Goal: Task Accomplishment & Management: Manage account settings

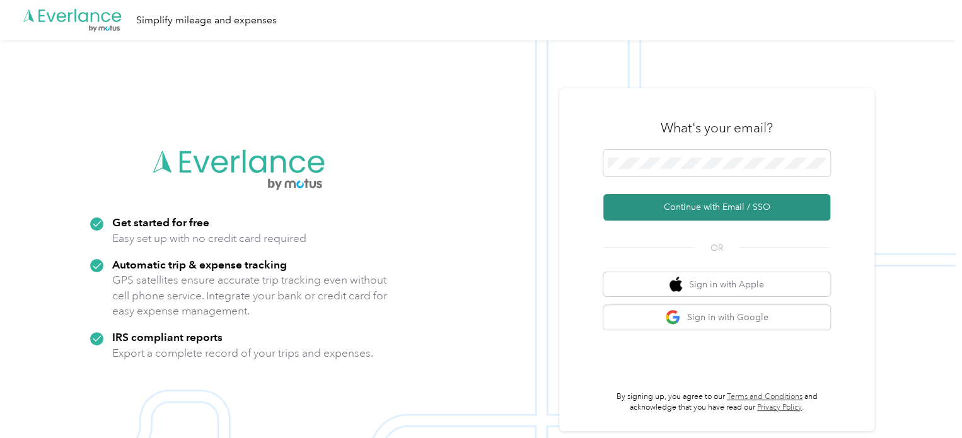
click at [735, 199] on button "Continue with Email / SSO" at bounding box center [716, 207] width 227 height 26
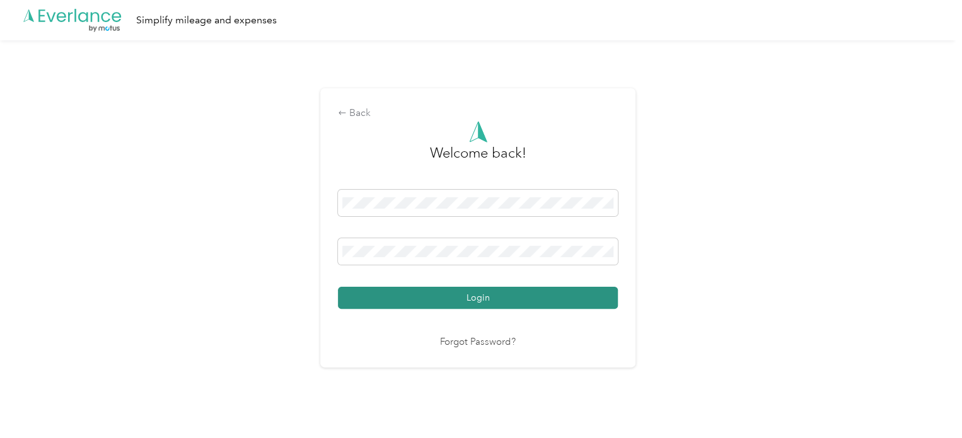
click at [528, 294] on button "Login" at bounding box center [478, 298] width 280 height 22
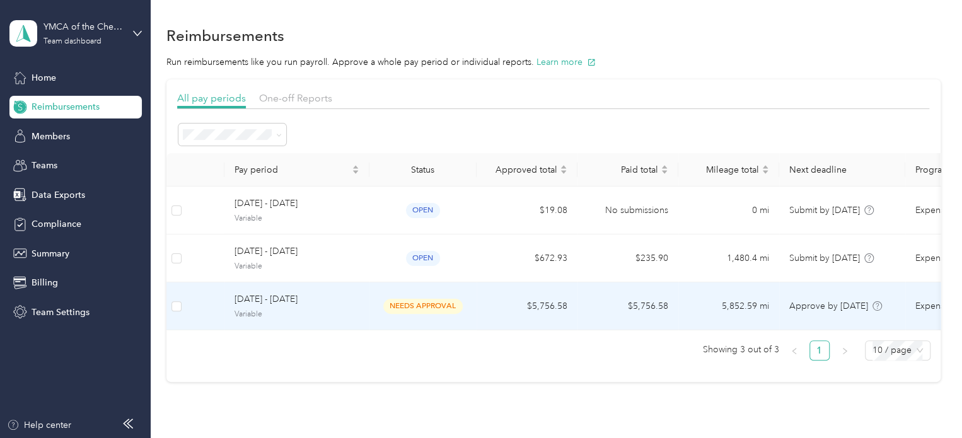
click at [527, 302] on td "$5,756.58" at bounding box center [527, 306] width 101 height 48
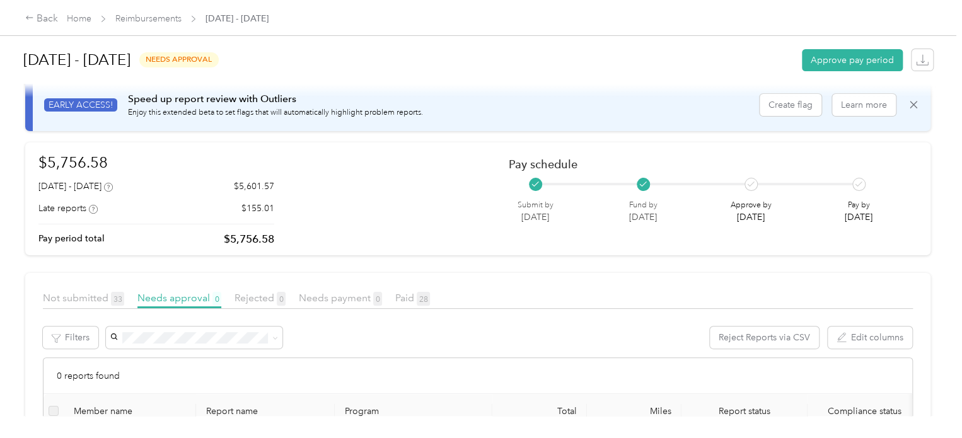
scroll to position [37, 0]
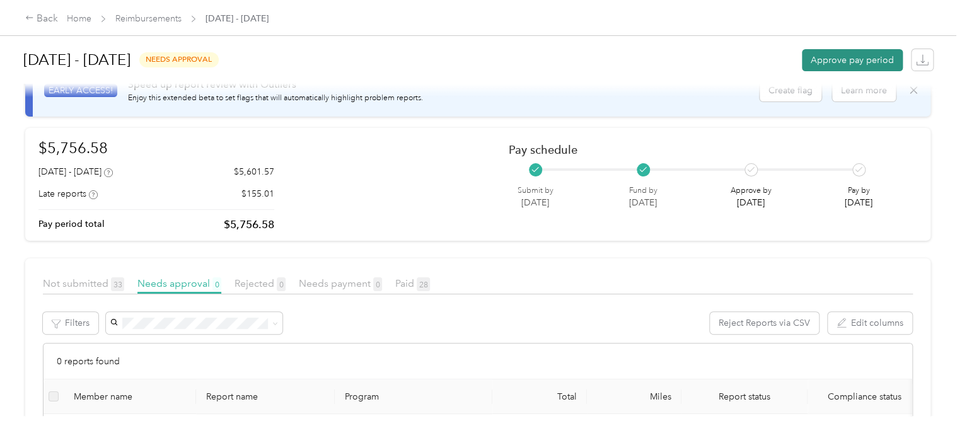
click at [862, 54] on button "Approve pay period" at bounding box center [852, 60] width 101 height 22
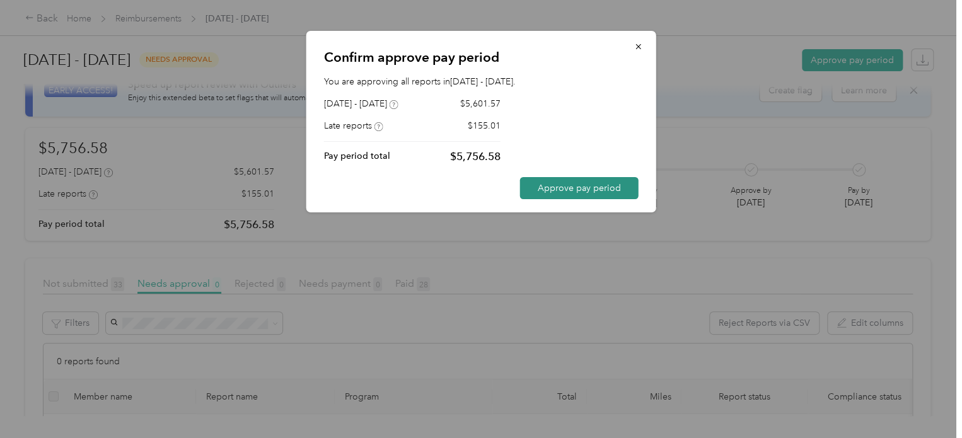
click at [579, 188] on button "Approve pay period" at bounding box center [579, 188] width 119 height 22
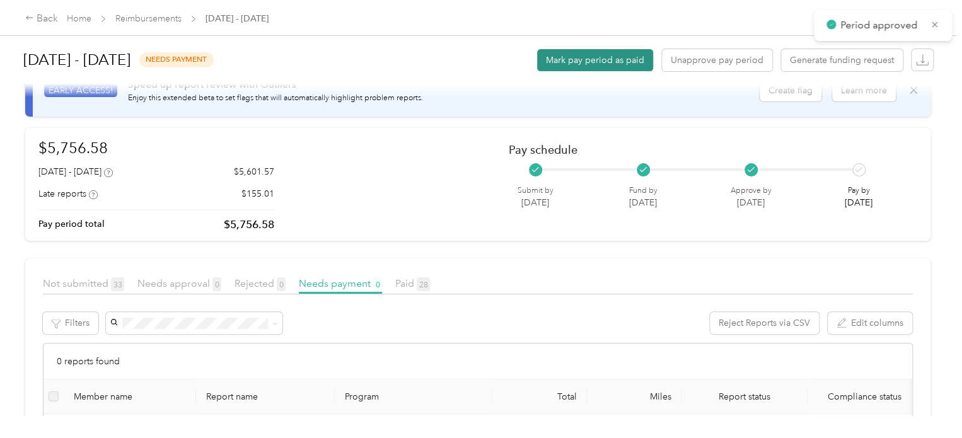
click at [609, 57] on button "Mark pay period as paid" at bounding box center [595, 60] width 116 height 22
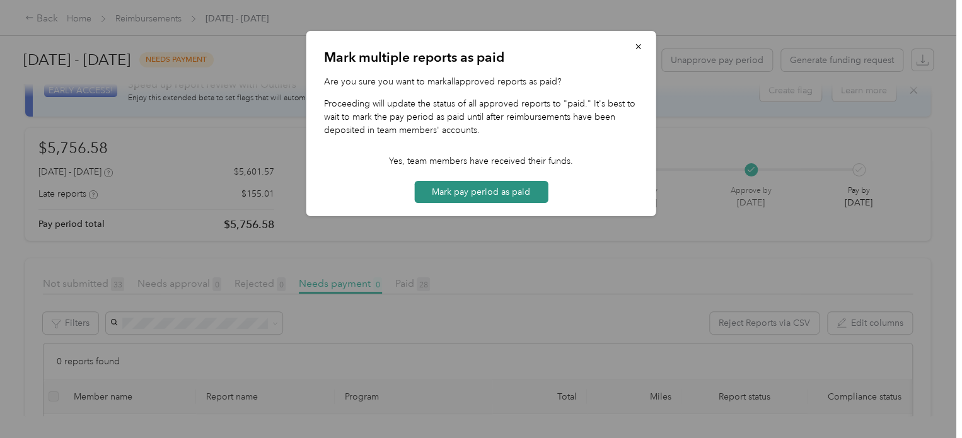
click at [492, 186] on button "Mark pay period as paid" at bounding box center [481, 192] width 134 height 22
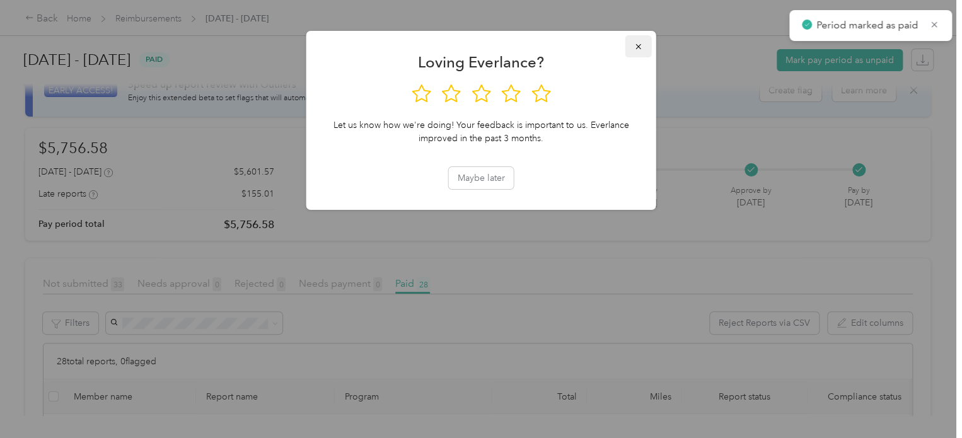
click at [642, 51] on icon "button" at bounding box center [638, 46] width 9 height 9
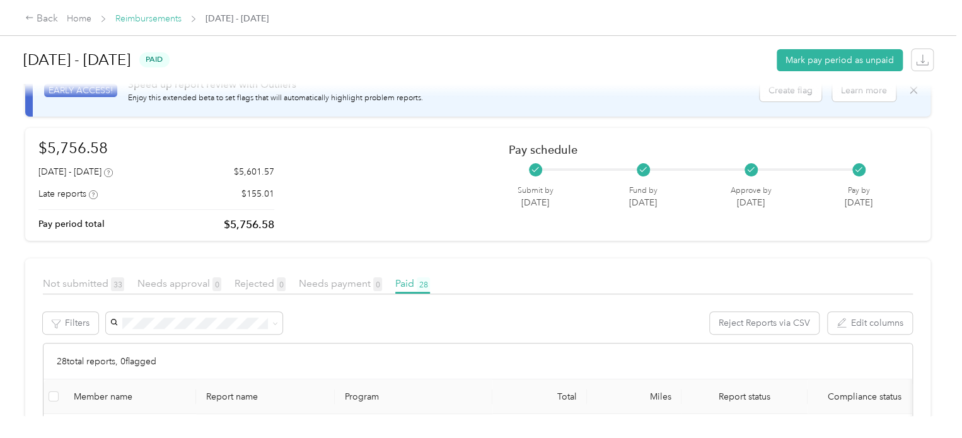
click at [162, 22] on link "Reimbursements" at bounding box center [148, 18] width 66 height 11
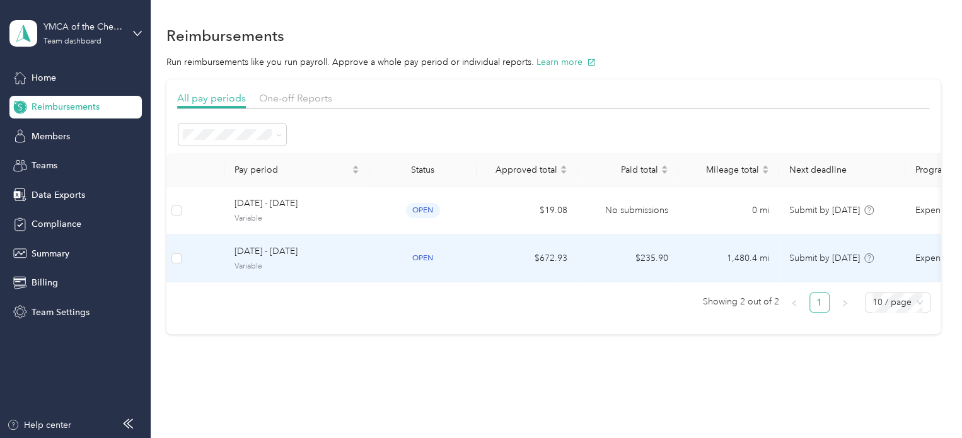
click at [521, 262] on td "$672.93" at bounding box center [527, 258] width 101 height 48
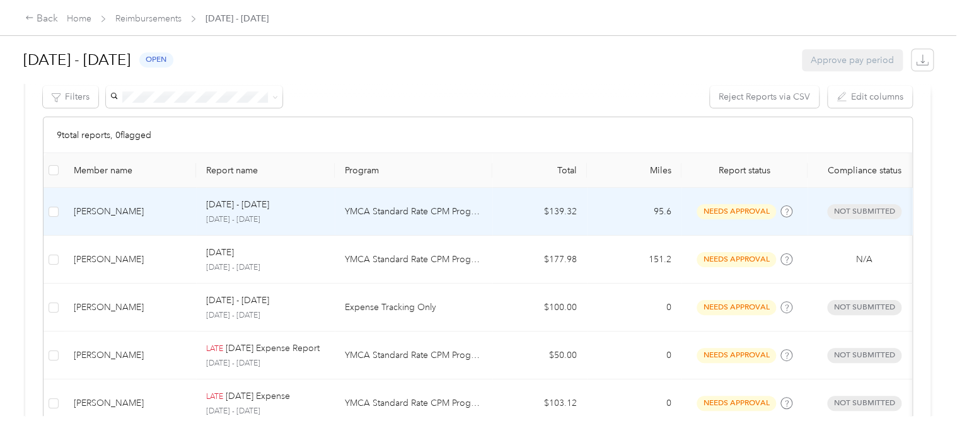
scroll to position [266, 0]
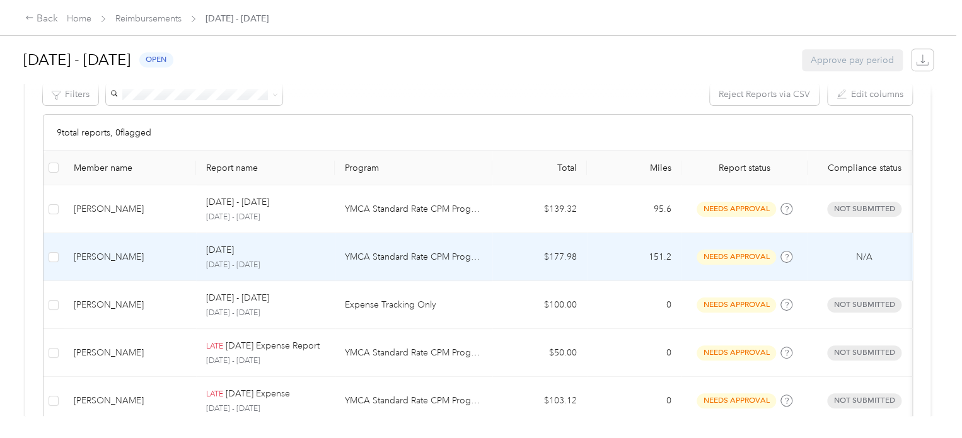
click at [521, 262] on td "$177.98" at bounding box center [539, 257] width 95 height 48
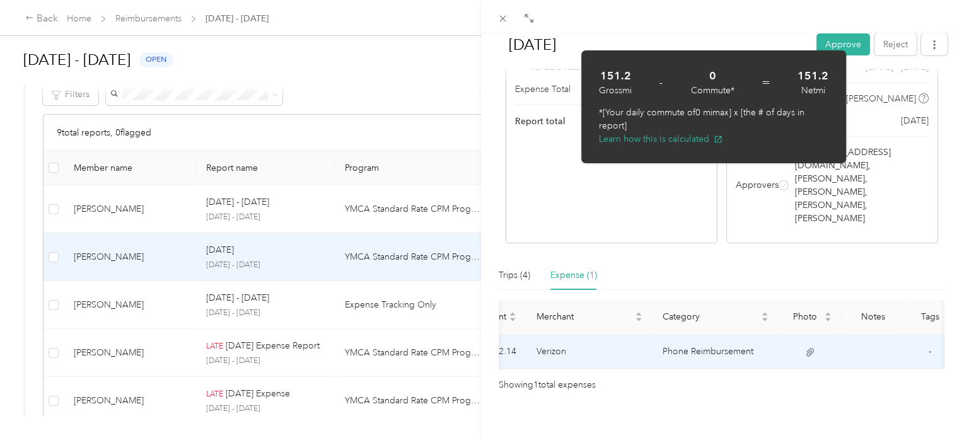
scroll to position [0, 182]
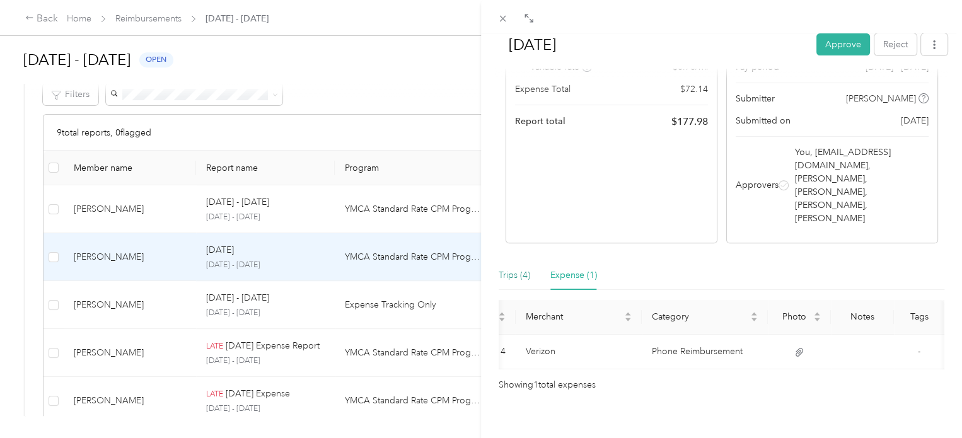
click at [524, 269] on div "Trips (4)" at bounding box center [515, 276] width 32 height 14
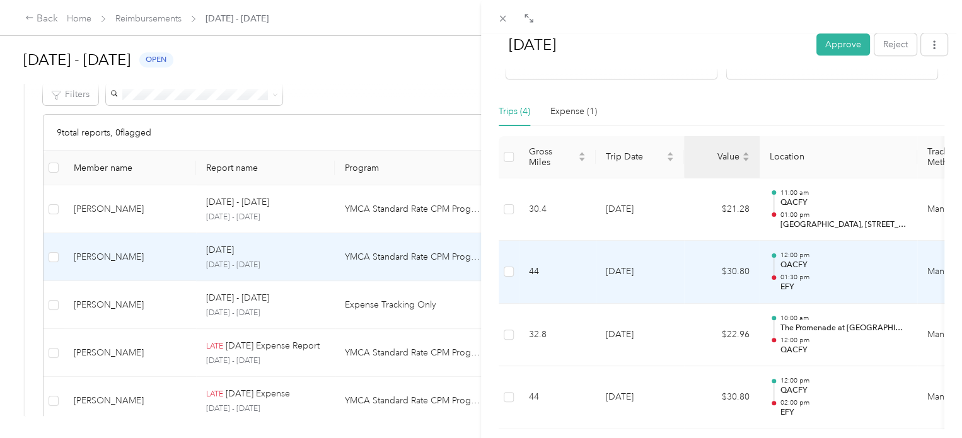
scroll to position [328, 0]
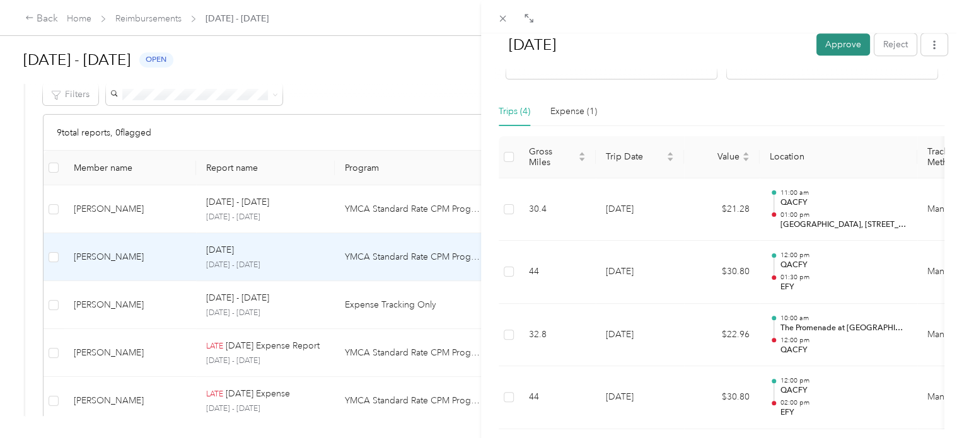
click at [830, 47] on button "Approve" at bounding box center [843, 44] width 54 height 22
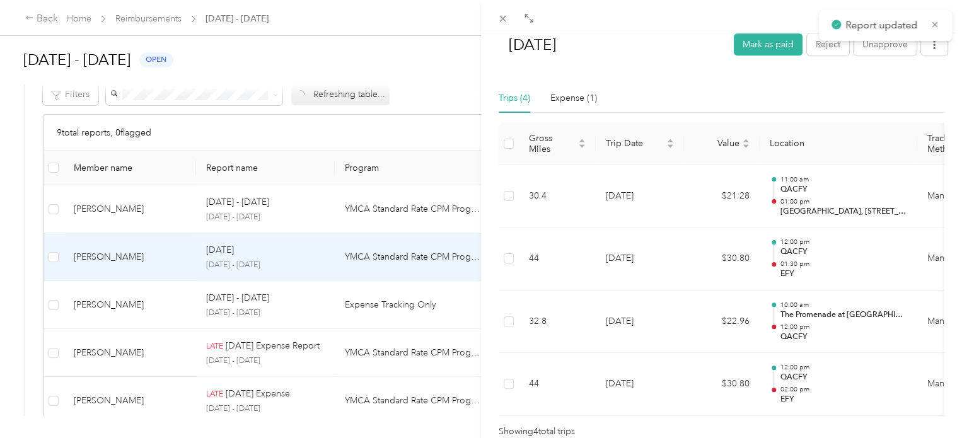
scroll to position [315, 0]
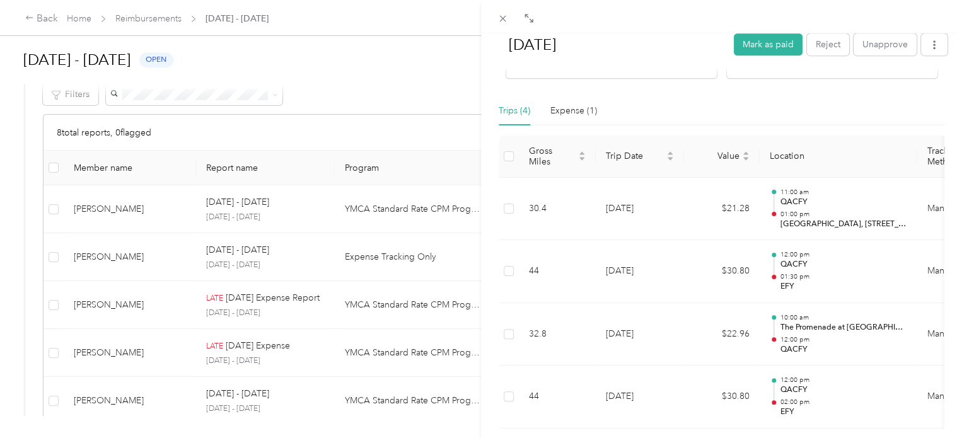
click at [250, 21] on div "[DATE] Mark as paid Reject Unapprove Needs Payment Needs payment from [PERSON_N…" at bounding box center [481, 219] width 962 height 438
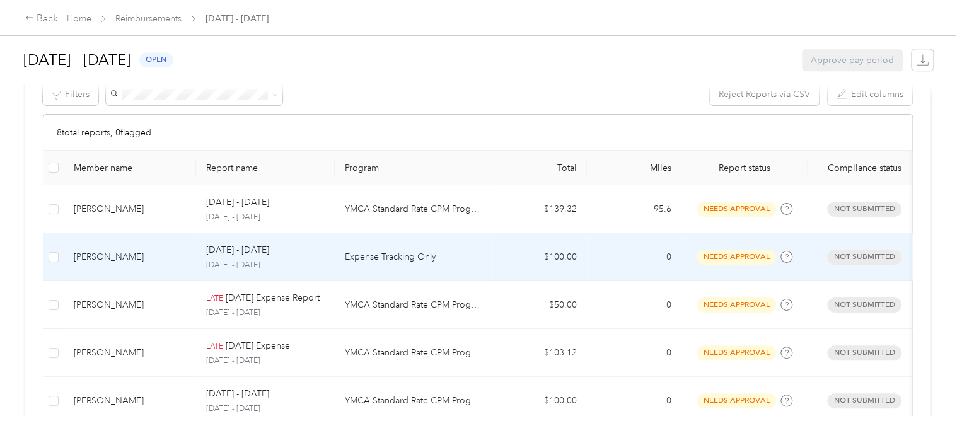
click at [198, 267] on td "[DATE] - [DATE] [DATE] - [DATE]" at bounding box center [265, 257] width 139 height 48
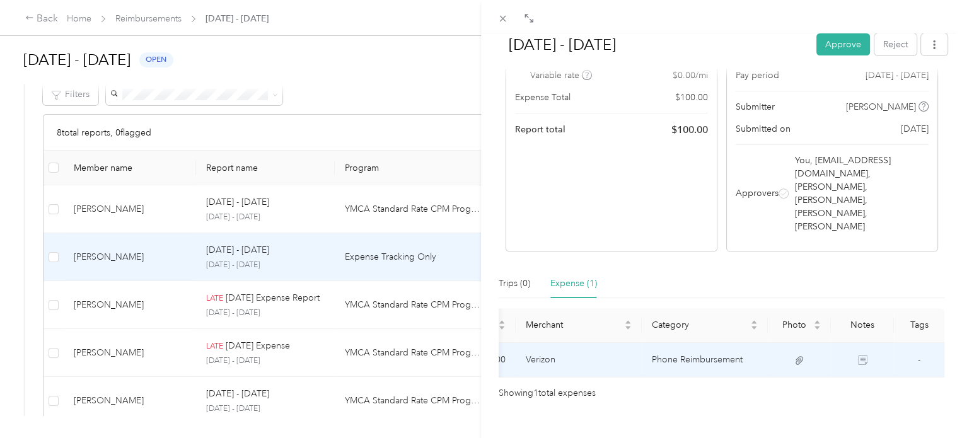
scroll to position [0, 189]
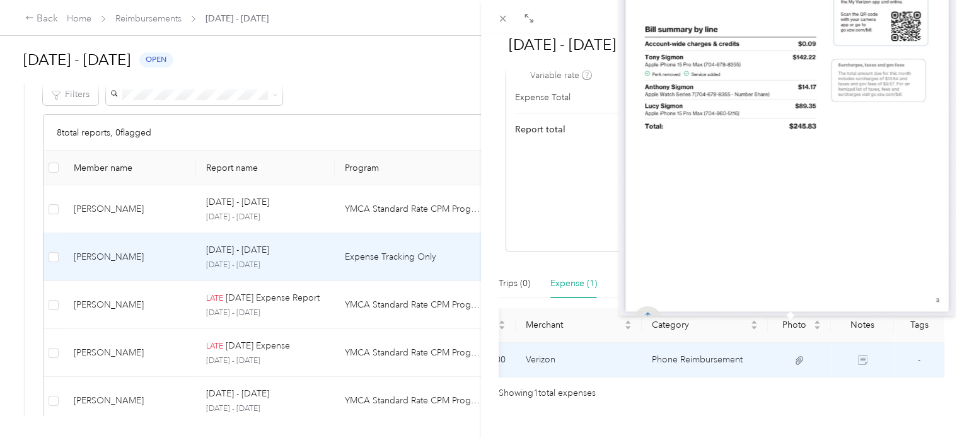
click at [795, 356] on icon at bounding box center [799, 360] width 8 height 8
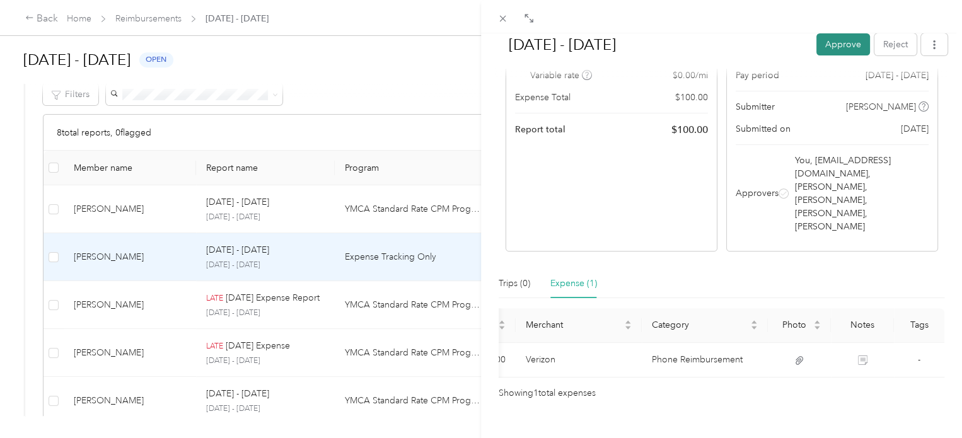
click at [841, 55] on button "Approve" at bounding box center [843, 44] width 54 height 22
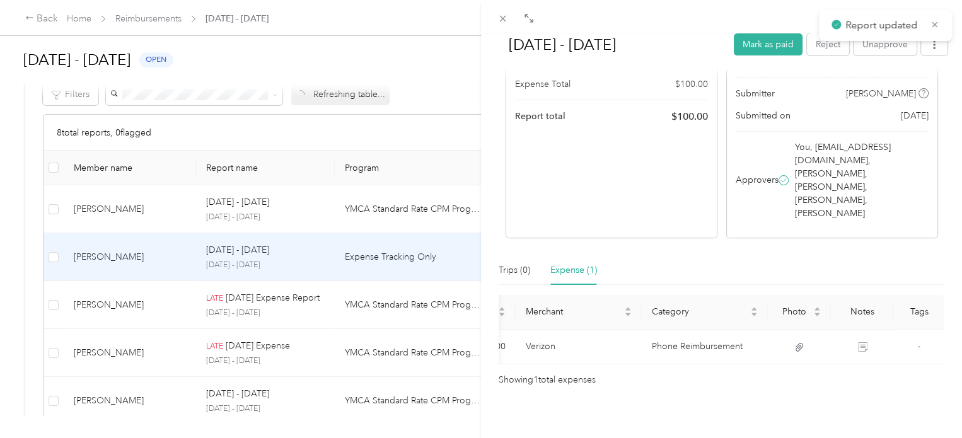
scroll to position [142, 0]
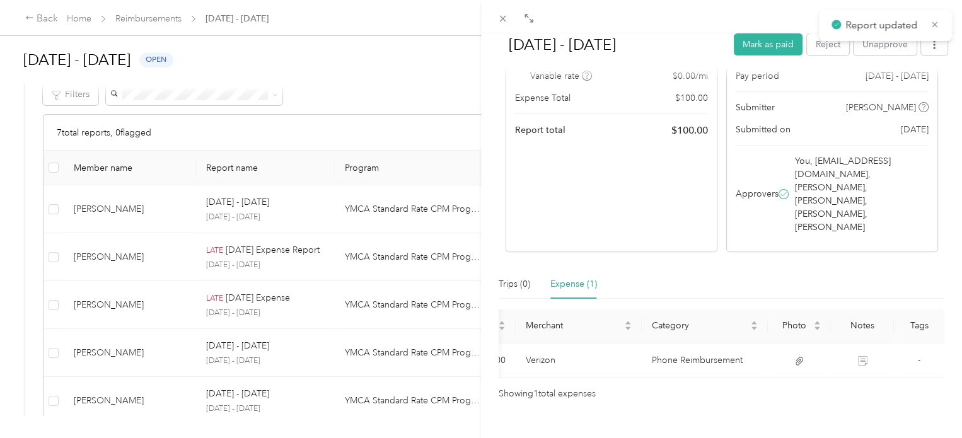
click at [280, 21] on div "[DATE] - [DATE] Mark as paid Reject Unapprove Needs Payment Needs payment from …" at bounding box center [481, 219] width 962 height 438
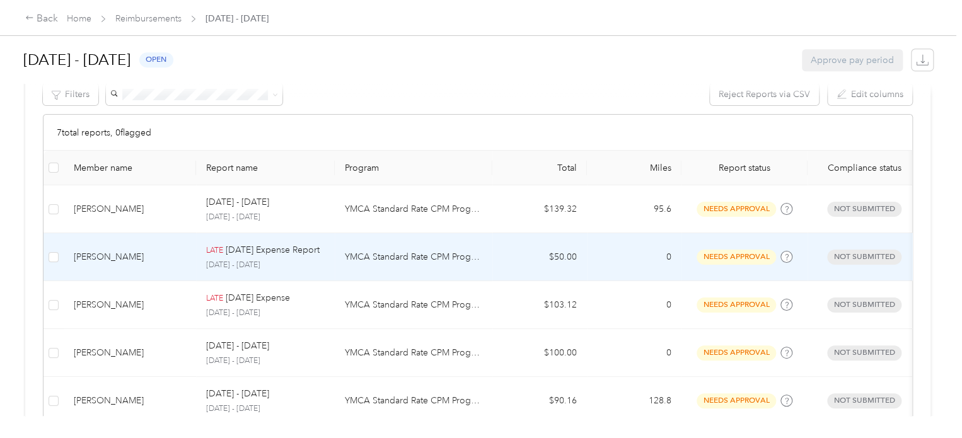
click at [434, 263] on td "YMCA Standard Rate CPM Program" at bounding box center [414, 257] width 158 height 48
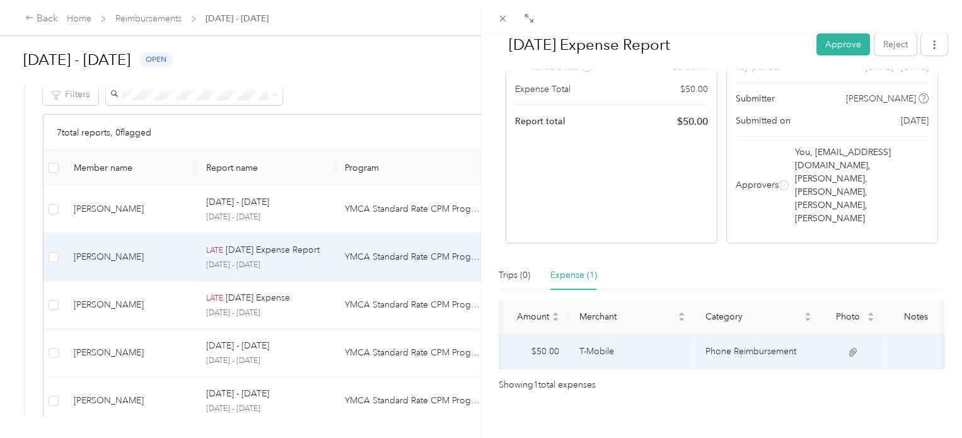
scroll to position [0, 189]
click at [795, 348] on icon at bounding box center [799, 352] width 8 height 8
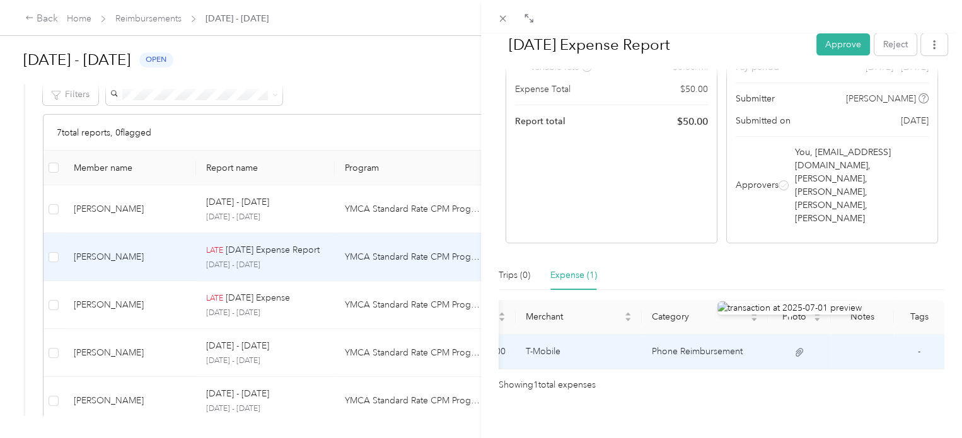
click at [795, 348] on icon at bounding box center [799, 352] width 8 height 8
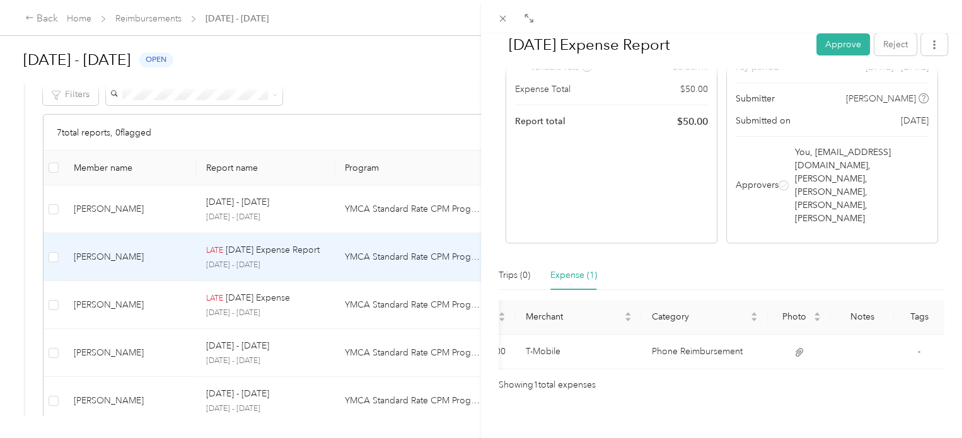
click at [797, 357] on div "Expense Date Amount Merchant Category Photo Notes Tags [DATE] $50.00 T-Mobile P…" at bounding box center [722, 346] width 446 height 92
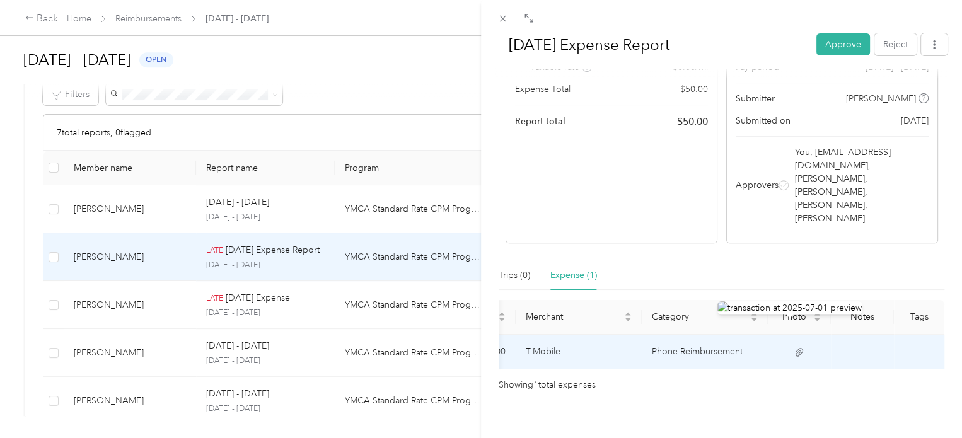
click at [795, 348] on icon at bounding box center [799, 352] width 8 height 8
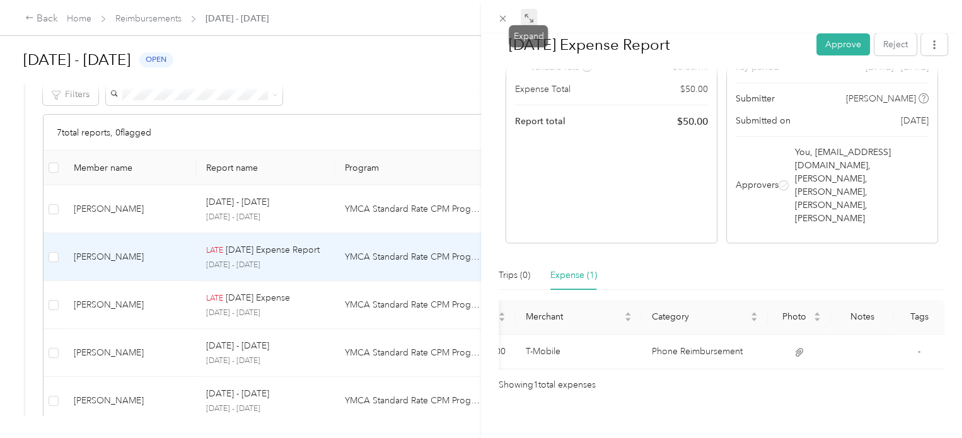
click at [522, 20] on span at bounding box center [529, 18] width 16 height 18
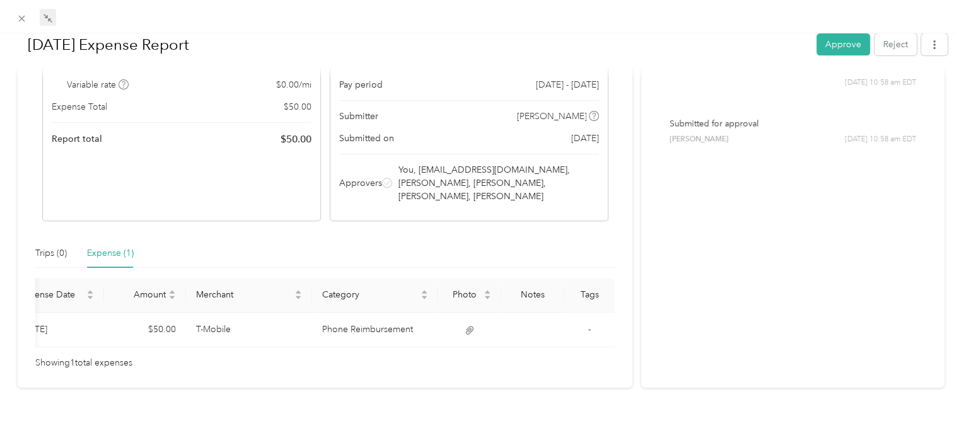
scroll to position [124, 0]
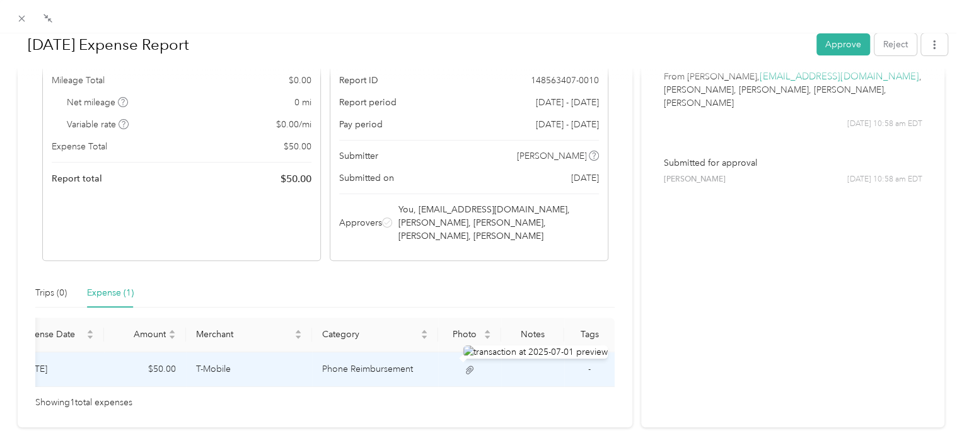
click at [466, 366] on icon at bounding box center [470, 370] width 8 height 8
click at [227, 365] on td "T-Mobile" at bounding box center [249, 369] width 126 height 35
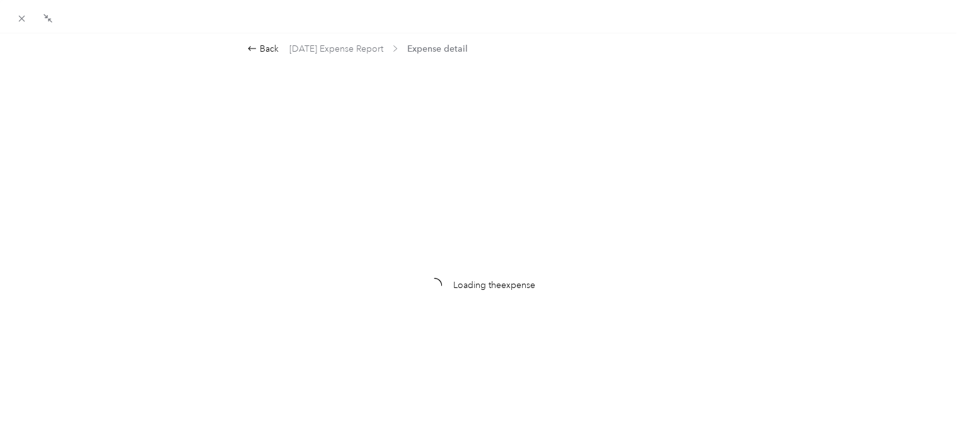
scroll to position [0, 0]
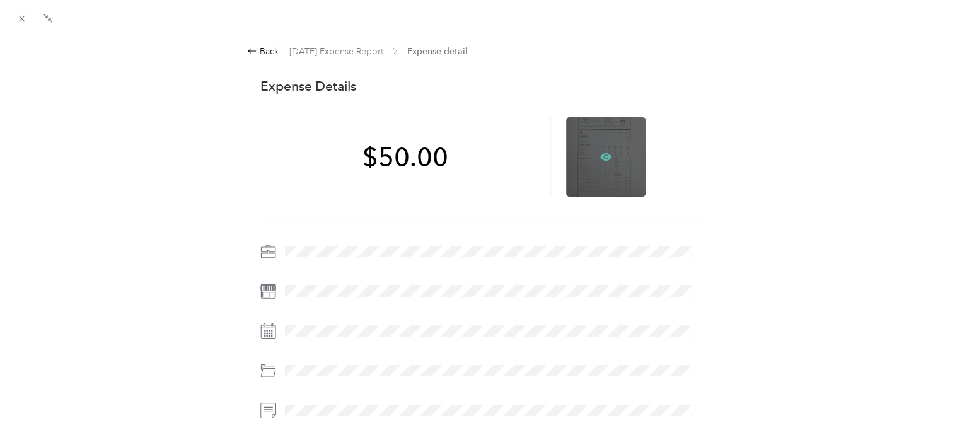
click at [603, 156] on icon at bounding box center [605, 157] width 11 height 8
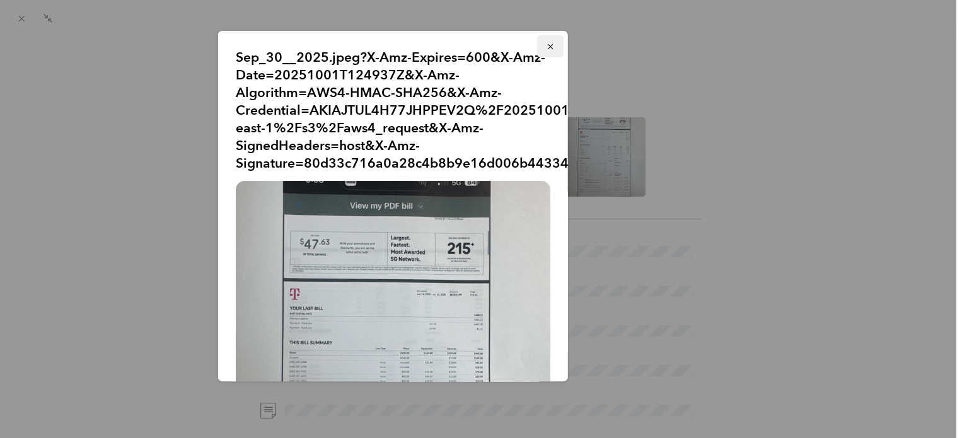
click at [546, 46] on icon "button" at bounding box center [550, 46] width 9 height 9
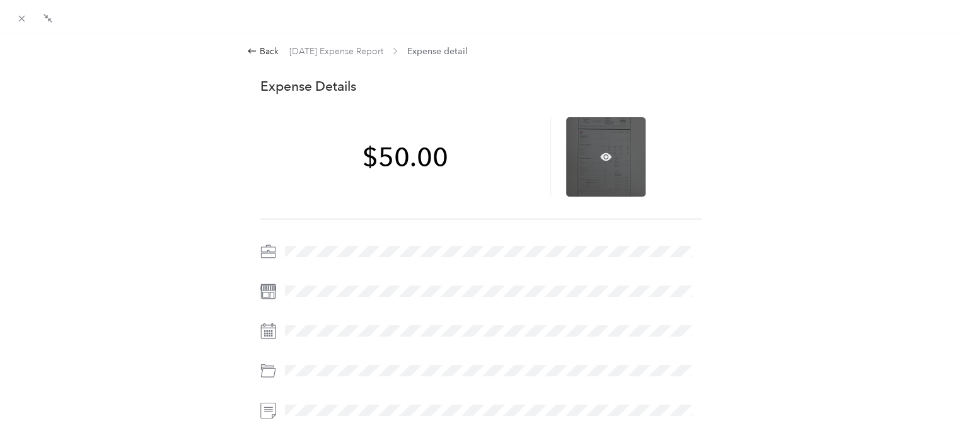
click at [612, 143] on div at bounding box center [605, 156] width 79 height 79
click at [600, 159] on icon at bounding box center [605, 157] width 11 height 8
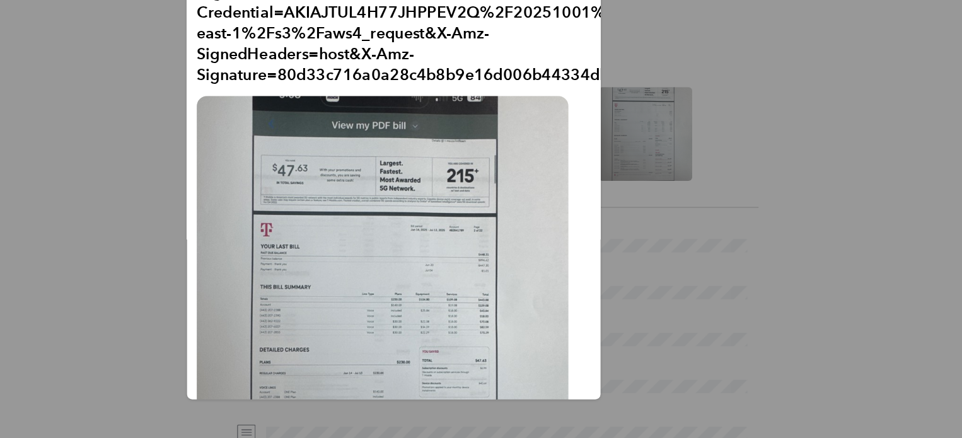
scroll to position [0, 9]
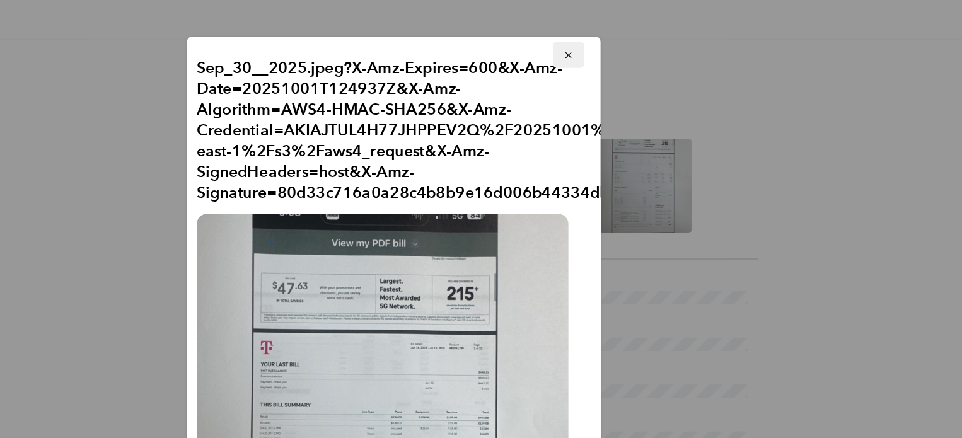
click at [538, 44] on icon "button" at bounding box center [540, 46] width 5 height 5
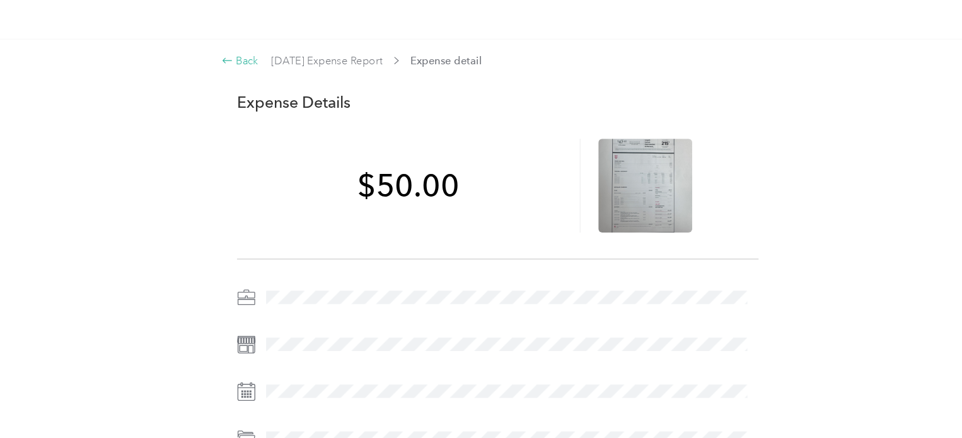
click at [262, 51] on div "Back" at bounding box center [263, 51] width 32 height 13
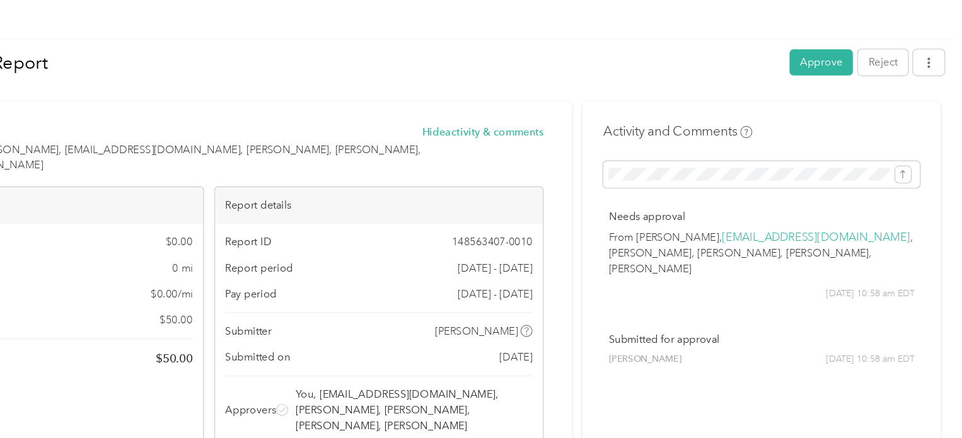
scroll to position [0, 0]
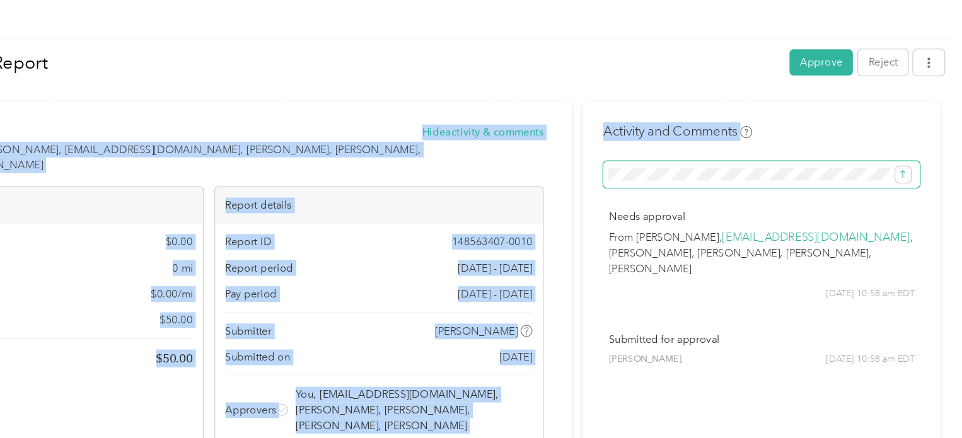
click at [727, 151] on div "[DATE] Expense Report Approve Reject Needs Approval Needs approval from [PERSON…" at bounding box center [480, 292] width 935 height 518
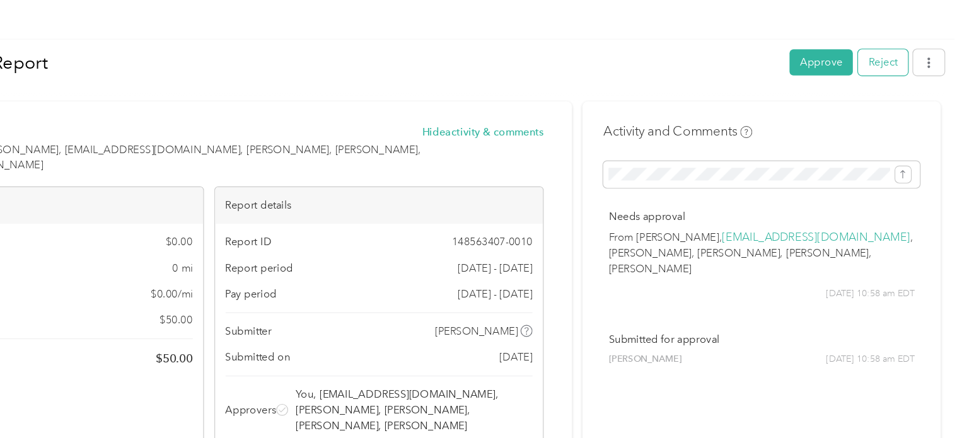
click at [882, 50] on button "Reject" at bounding box center [895, 53] width 42 height 22
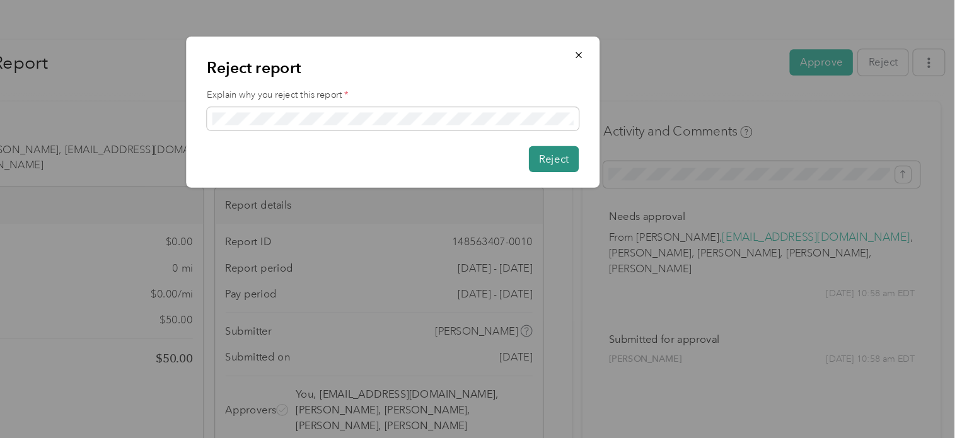
click at [625, 145] on button "Reject" at bounding box center [617, 135] width 42 height 22
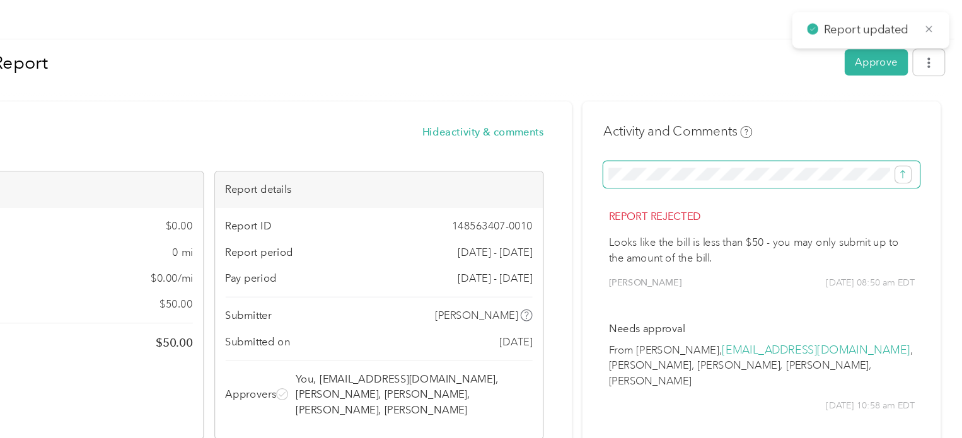
click at [773, 139] on span at bounding box center [793, 147] width 268 height 23
click at [908, 151] on icon "submit" at bounding box center [912, 147] width 9 height 9
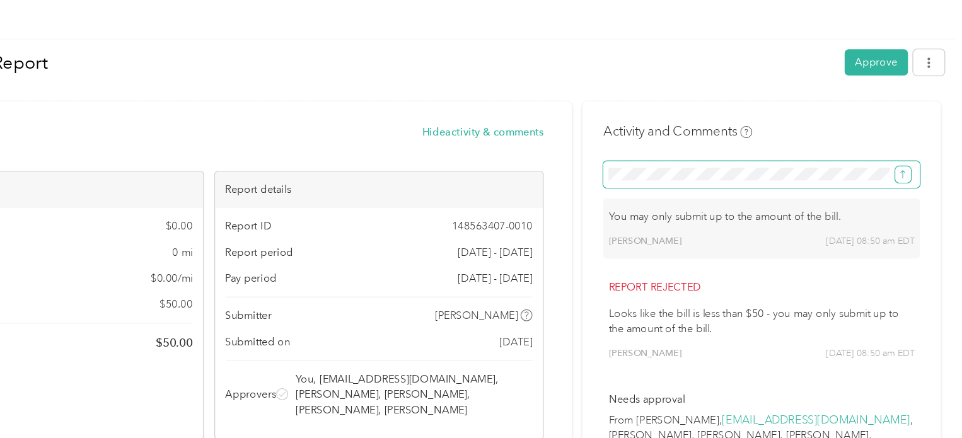
click at [910, 149] on button "submit" at bounding box center [912, 148] width 13 height 14
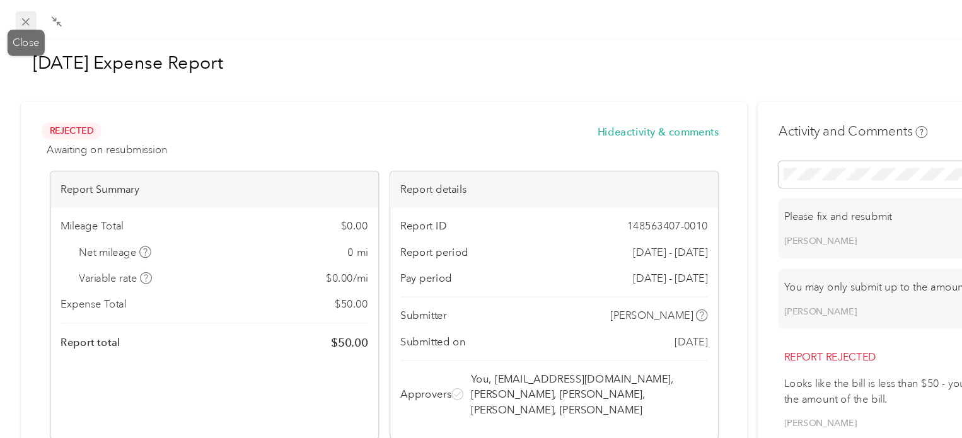
click at [23, 14] on icon at bounding box center [21, 18] width 11 height 11
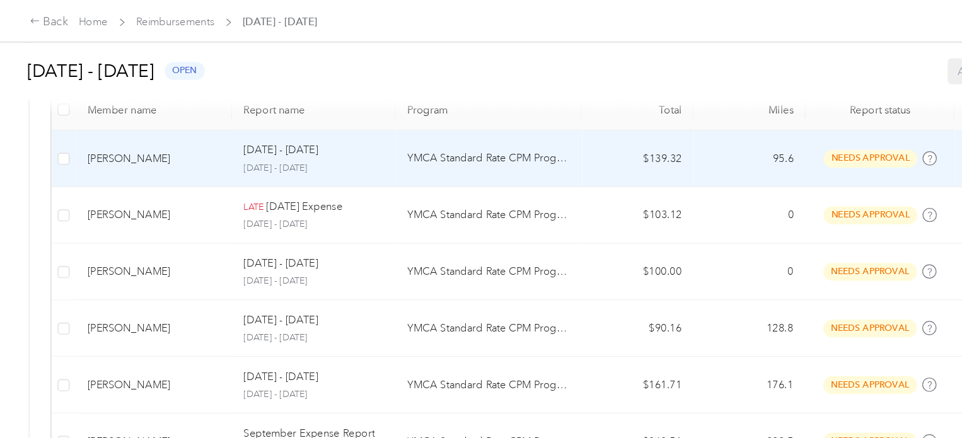
scroll to position [342, 0]
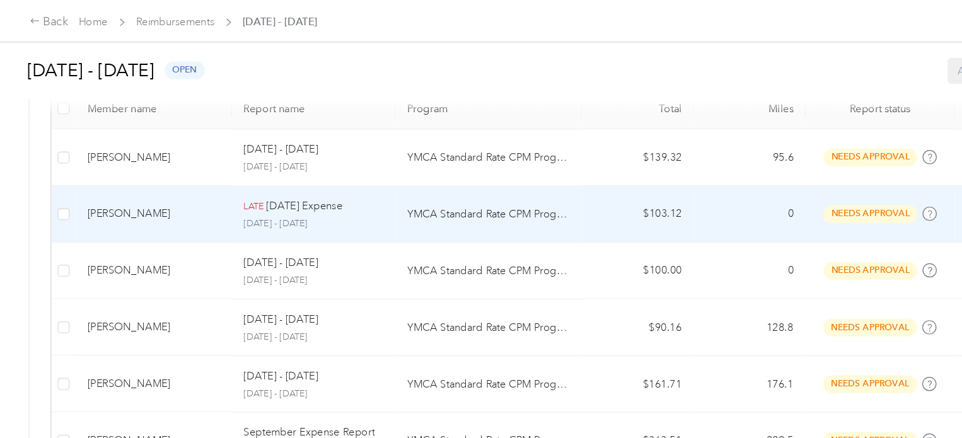
click at [313, 180] on div "LATE [DATE] Expense" at bounding box center [265, 175] width 119 height 14
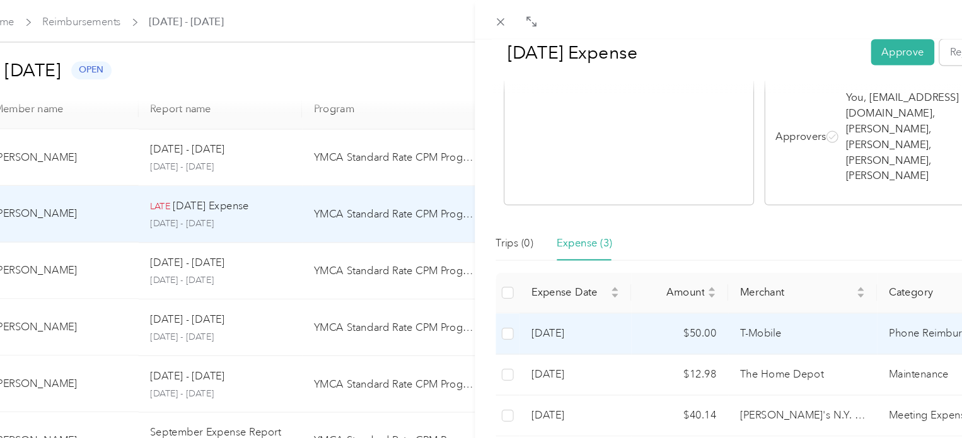
scroll to position [0, 189]
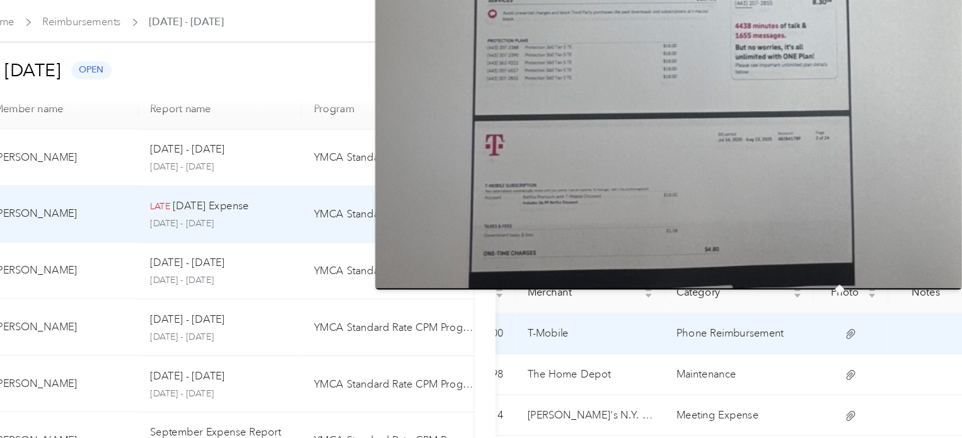
click at [794, 277] on icon at bounding box center [799, 282] width 11 height 11
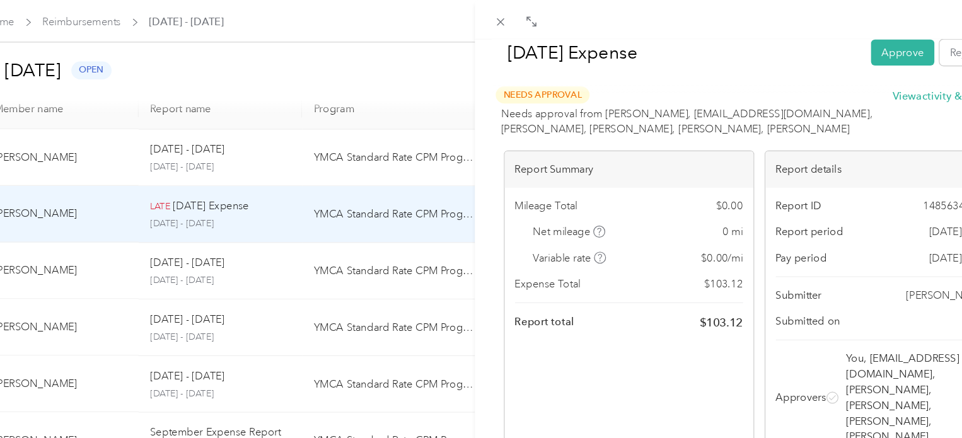
scroll to position [4, 0]
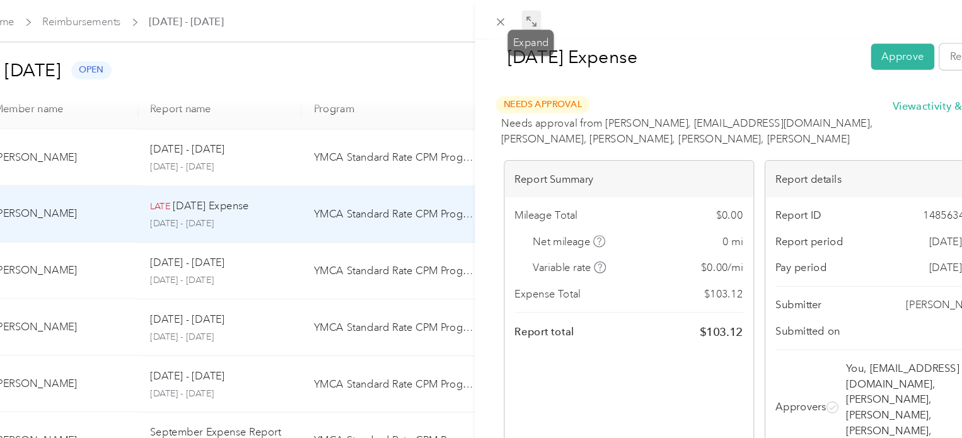
click at [529, 19] on icon at bounding box center [531, 20] width 4 height 4
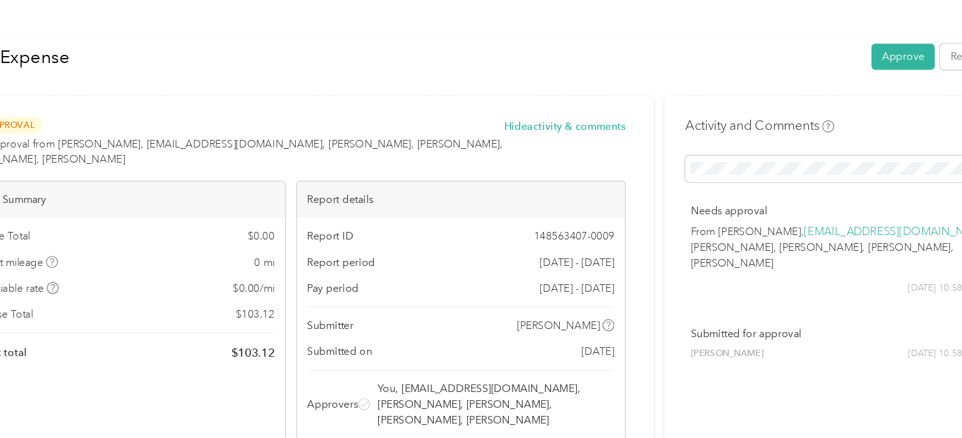
scroll to position [242, 0]
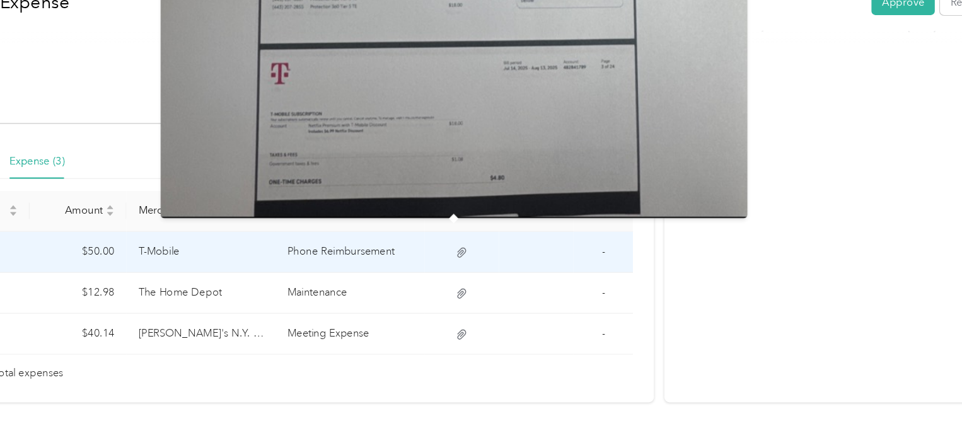
click at [466, 252] on icon at bounding box center [470, 256] width 8 height 8
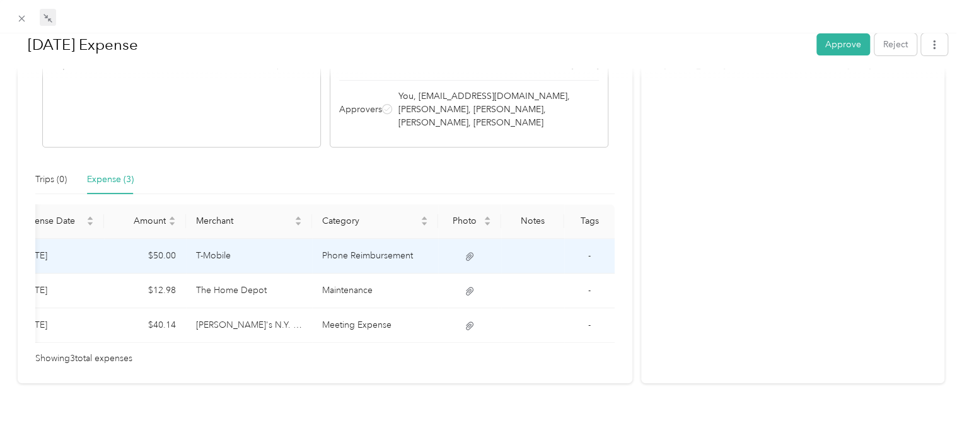
click at [237, 239] on td "T-Mobile" at bounding box center [249, 256] width 126 height 35
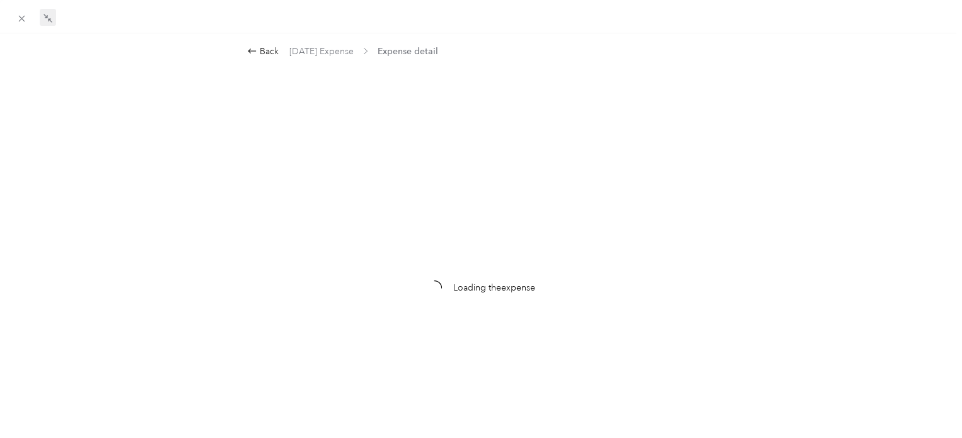
scroll to position [0, 0]
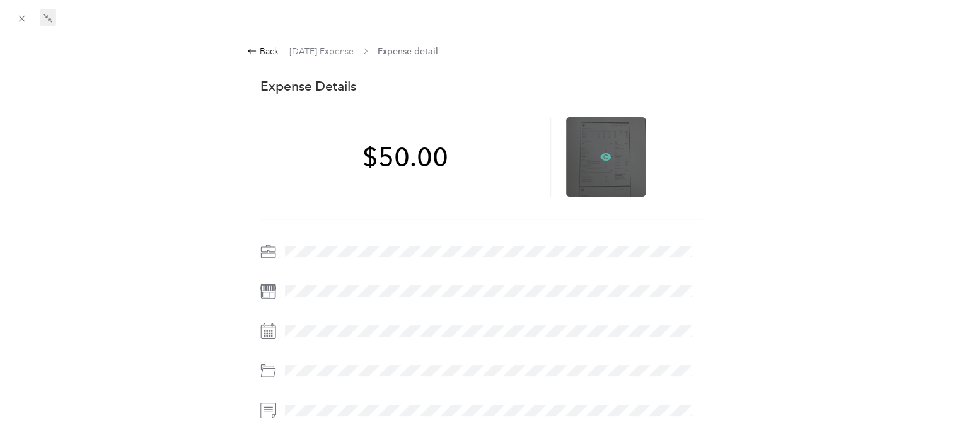
click at [601, 153] on icon at bounding box center [605, 156] width 11 height 11
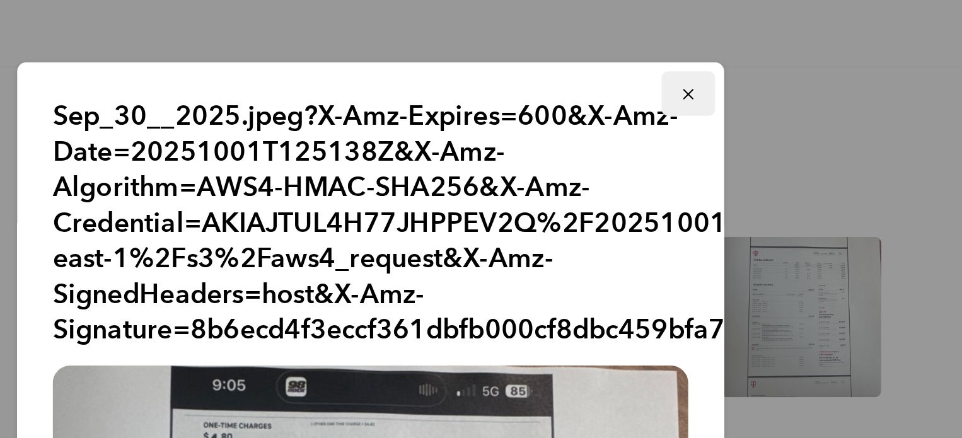
click at [546, 47] on icon "button" at bounding box center [550, 46] width 9 height 9
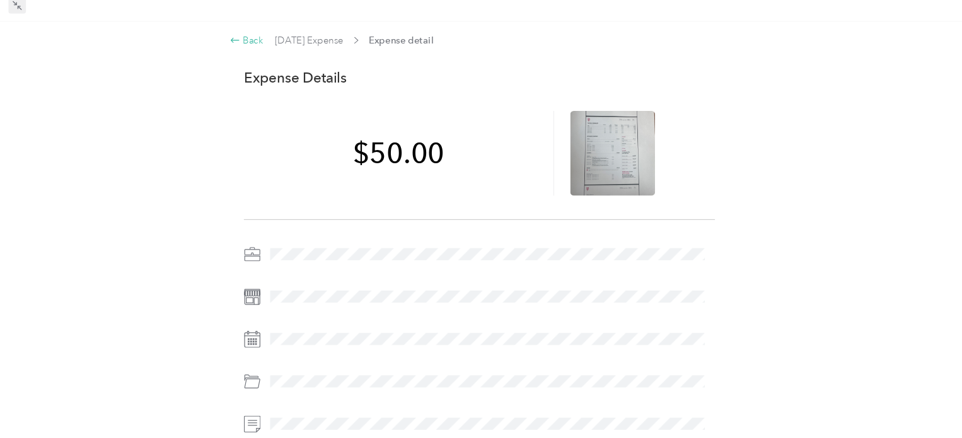
click at [268, 50] on div "Back" at bounding box center [263, 51] width 32 height 13
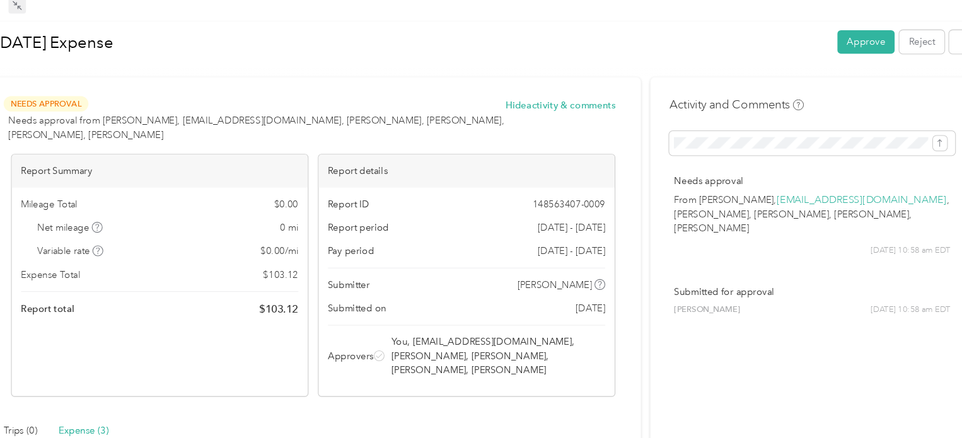
scroll to position [242, 0]
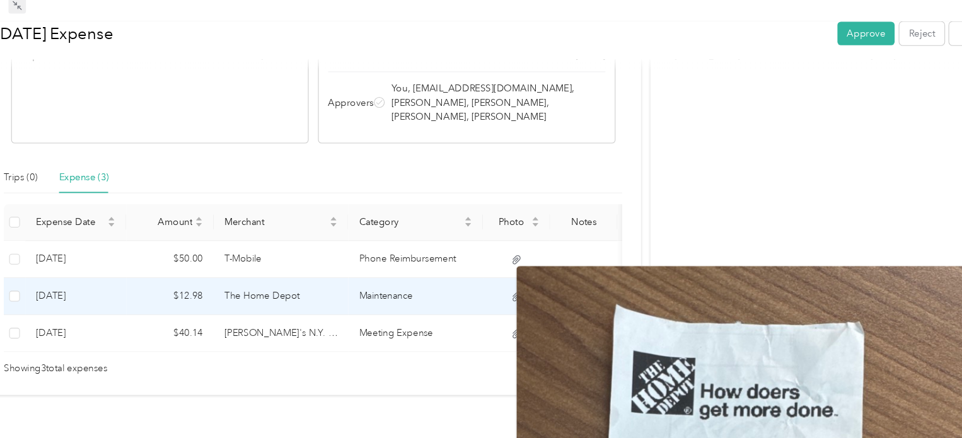
click at [519, 286] on icon at bounding box center [515, 291] width 11 height 11
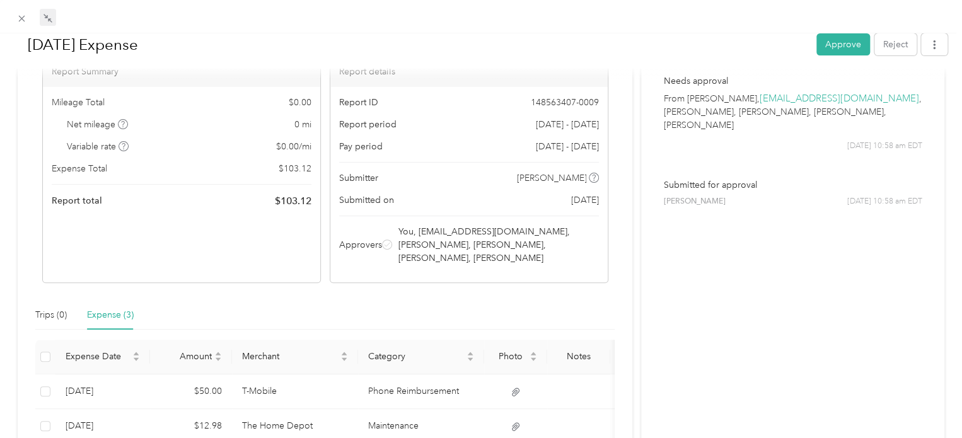
scroll to position [103, 0]
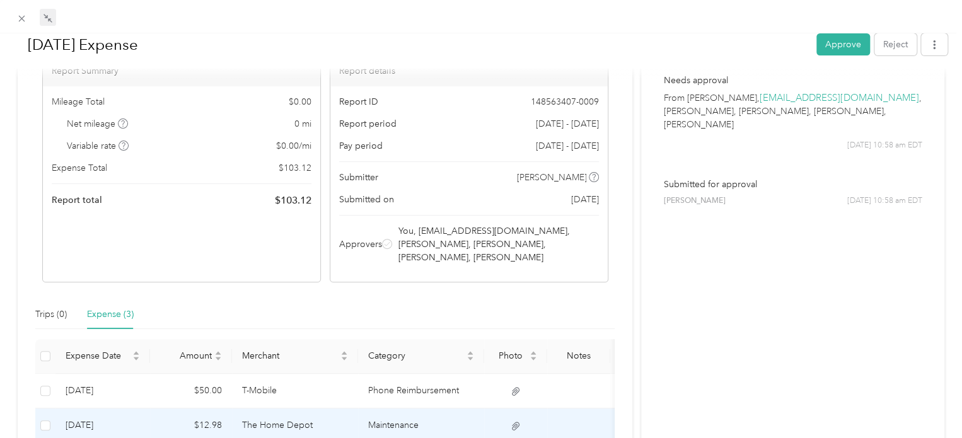
click at [180, 409] on td "$12.98" at bounding box center [191, 425] width 82 height 35
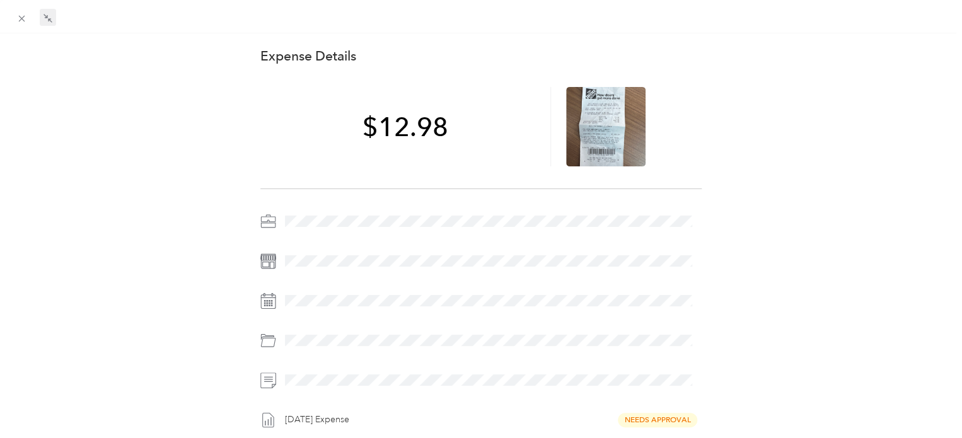
scroll to position [0, 0]
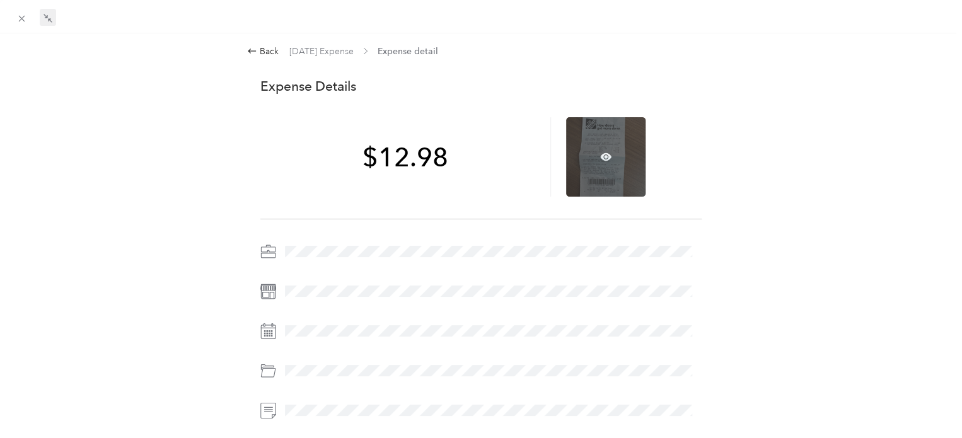
click at [600, 146] on div at bounding box center [605, 156] width 79 height 79
click at [600, 152] on icon at bounding box center [605, 156] width 11 height 11
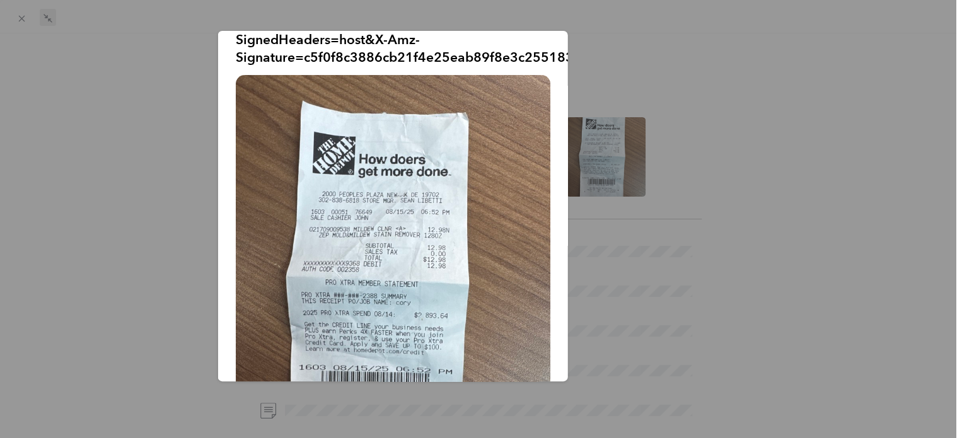
scroll to position [105, 0]
click at [552, 39] on div "Sep_22__2025.jpeg?X-Amz-Expires=600&X-Amz-Date=20251001T125237Z&X-Amz-Algorithm…" at bounding box center [393, 206] width 350 height 350
click at [705, 84] on div "Sep_22__2025.jpeg?X-Amz-Expires=600&X-Amz-Date=20251001T125237Z&X-Amz-Algorithm…" at bounding box center [656, 208] width 350 height 354
click at [53, 104] on div at bounding box center [481, 219] width 962 height 438
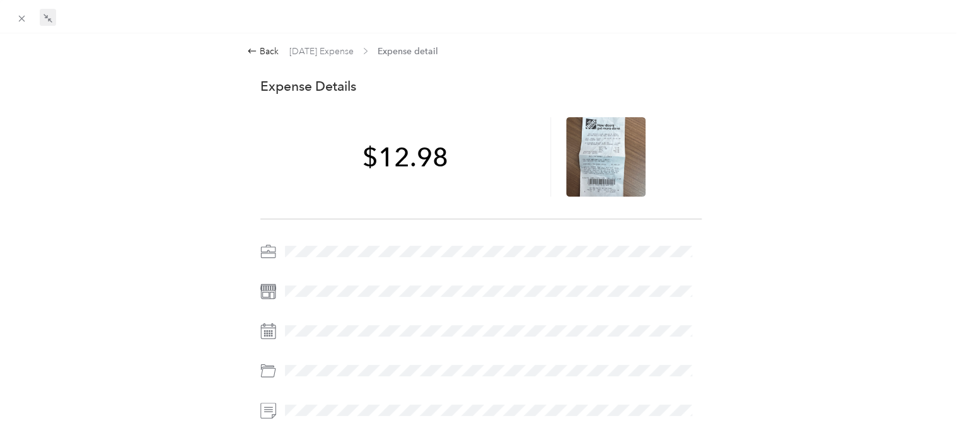
click at [53, 104] on div at bounding box center [481, 219] width 962 height 438
click at [268, 55] on div "Back" at bounding box center [263, 51] width 32 height 13
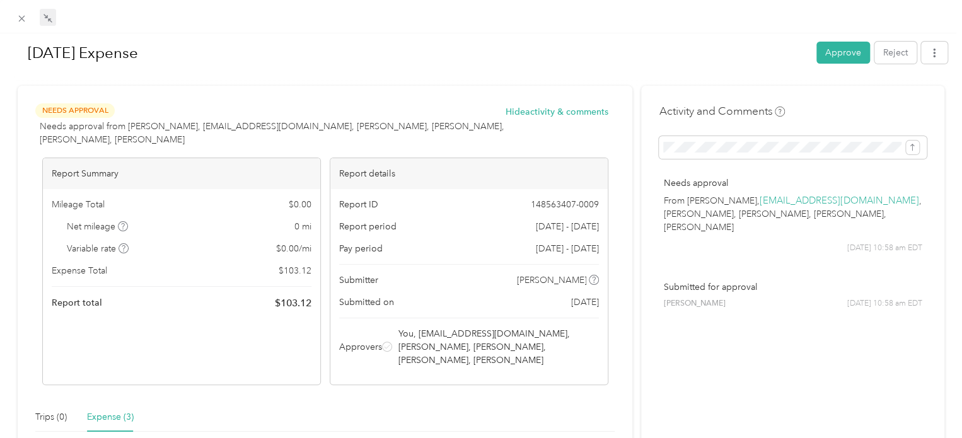
scroll to position [242, 0]
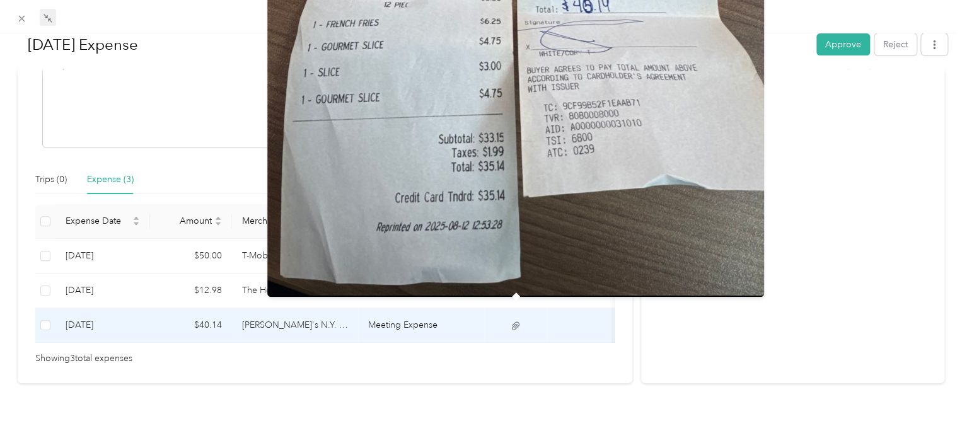
click at [516, 320] on icon at bounding box center [515, 325] width 11 height 11
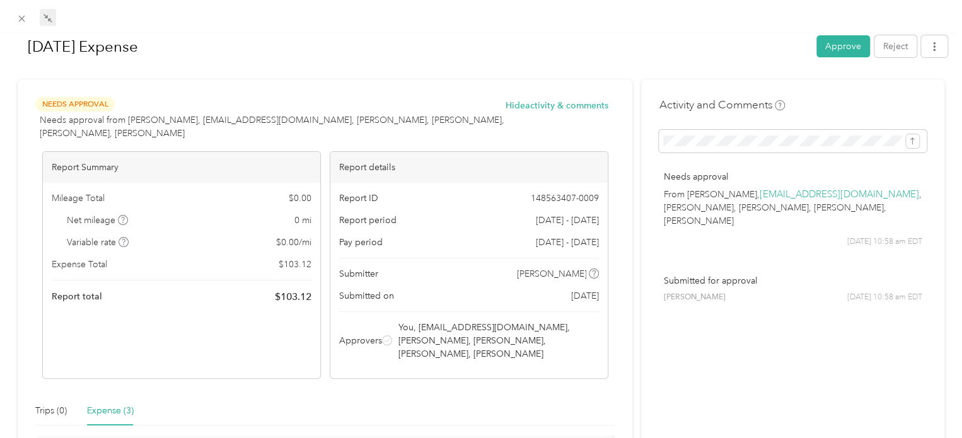
scroll to position [0, 0]
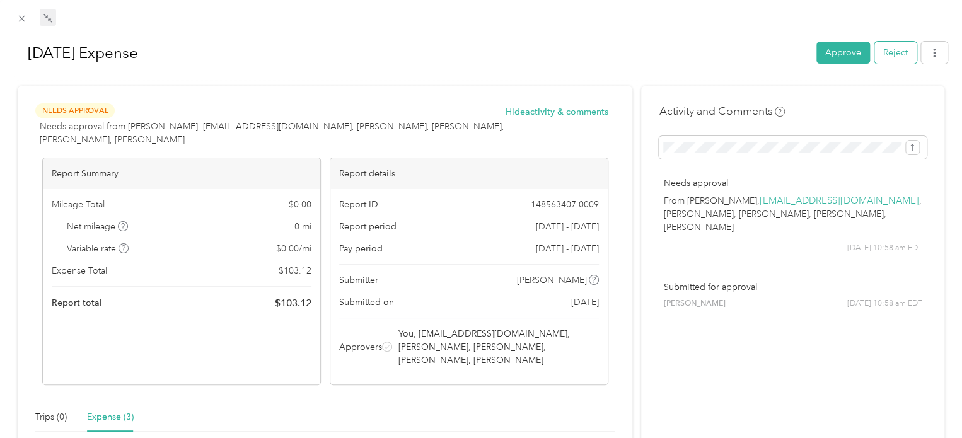
click at [890, 57] on button "Reject" at bounding box center [895, 53] width 42 height 22
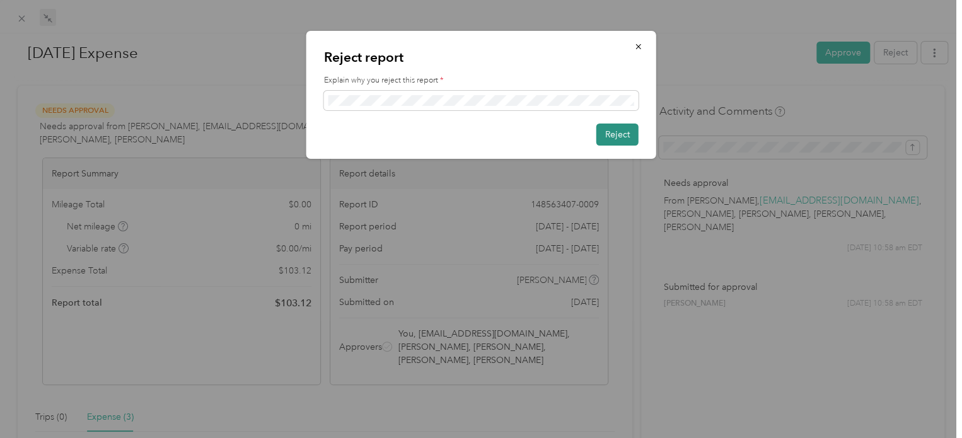
click at [610, 133] on button "Reject" at bounding box center [617, 135] width 42 height 22
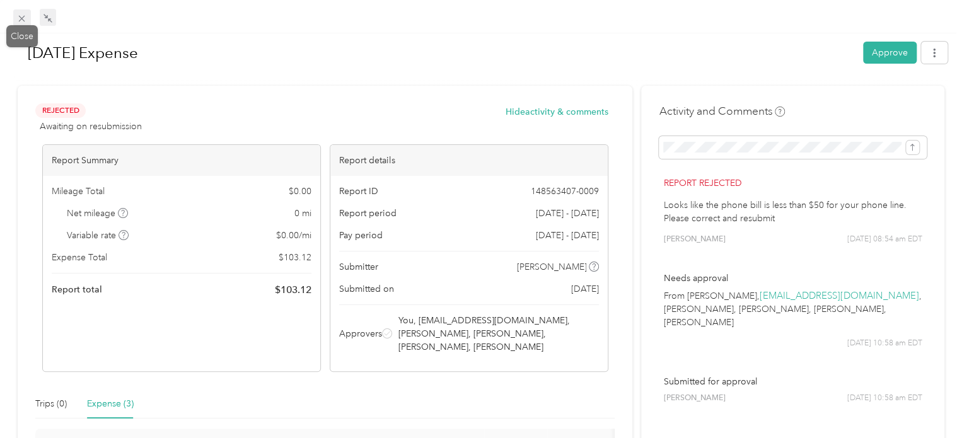
click at [18, 17] on icon at bounding box center [21, 18] width 11 height 11
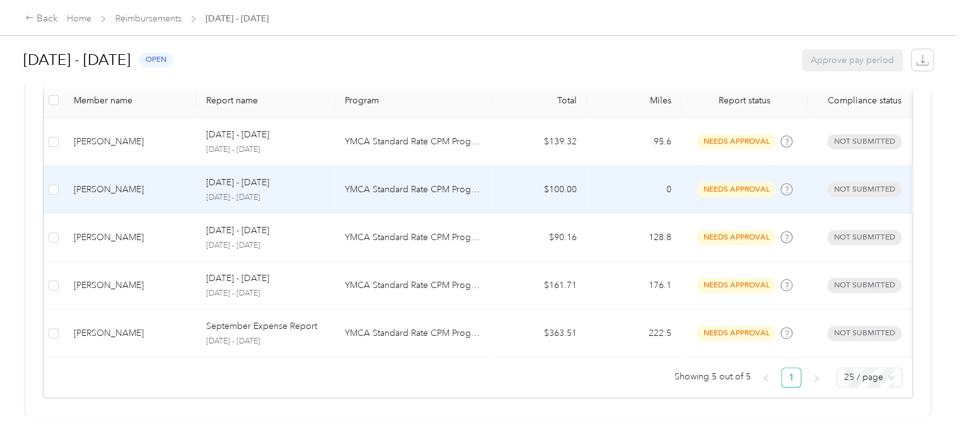
click at [311, 192] on p "[DATE] - [DATE]" at bounding box center [265, 197] width 119 height 11
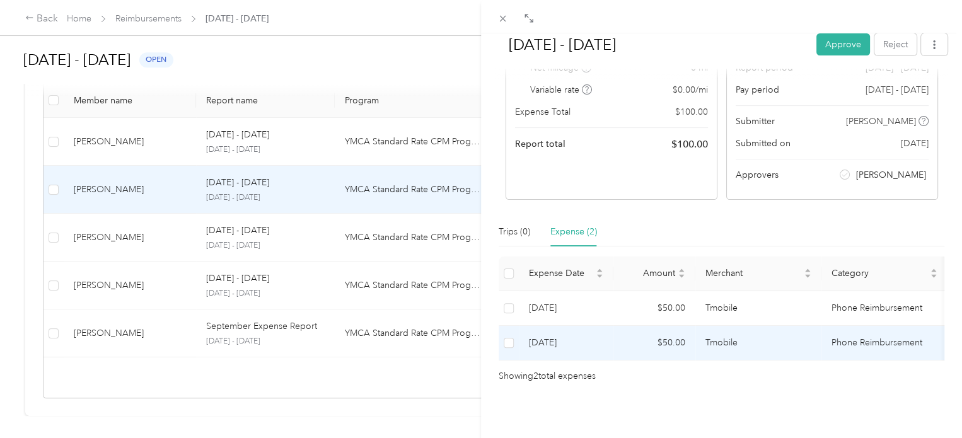
scroll to position [0, 189]
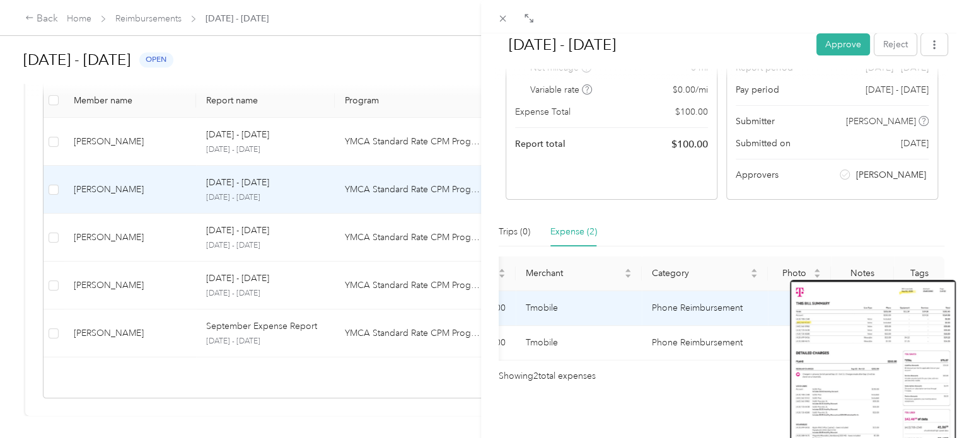
click at [795, 304] on icon at bounding box center [799, 308] width 8 height 8
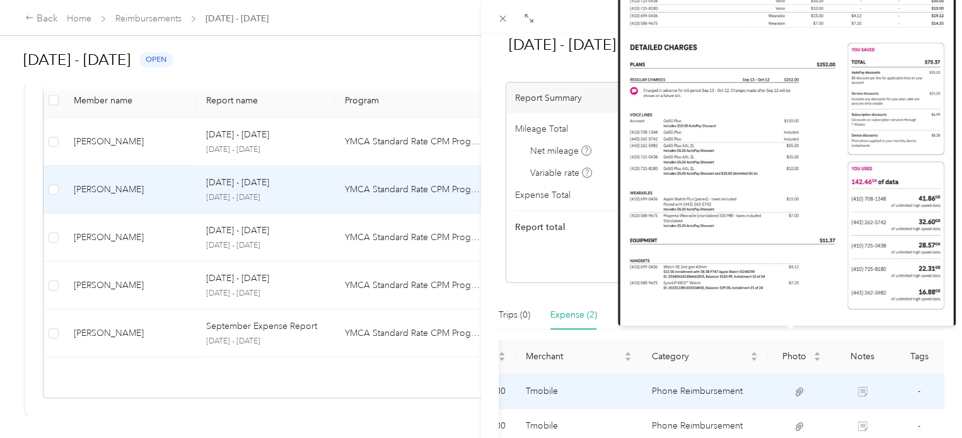
scroll to position [92, 0]
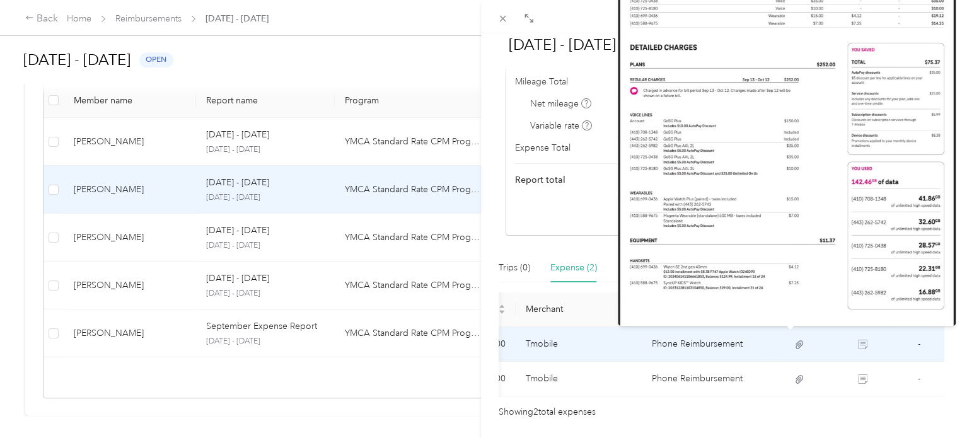
click at [794, 344] on icon at bounding box center [799, 344] width 11 height 11
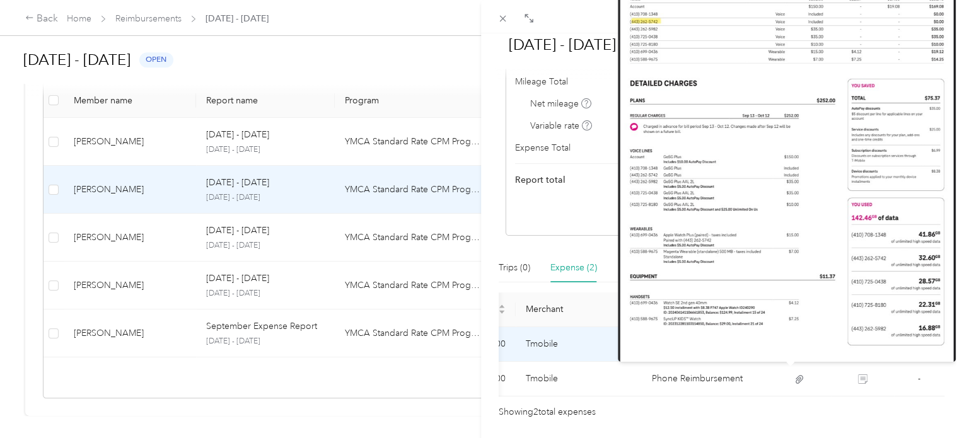
scroll to position [0, 0]
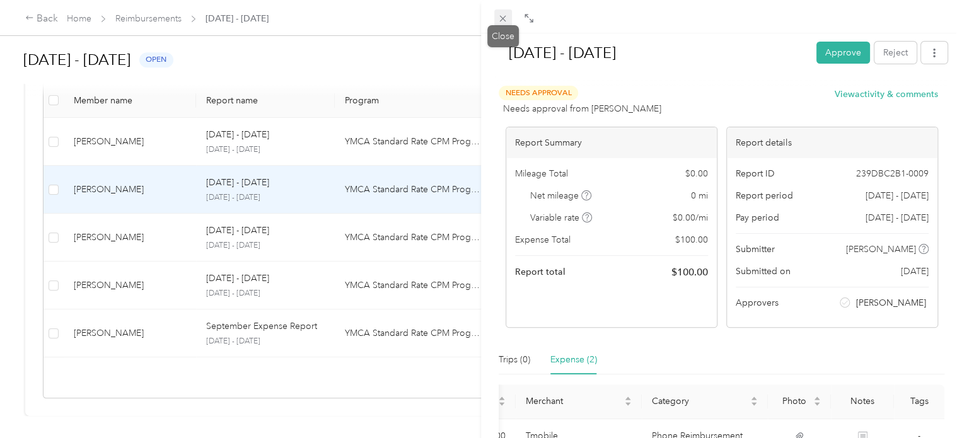
click at [504, 21] on icon at bounding box center [502, 18] width 11 height 11
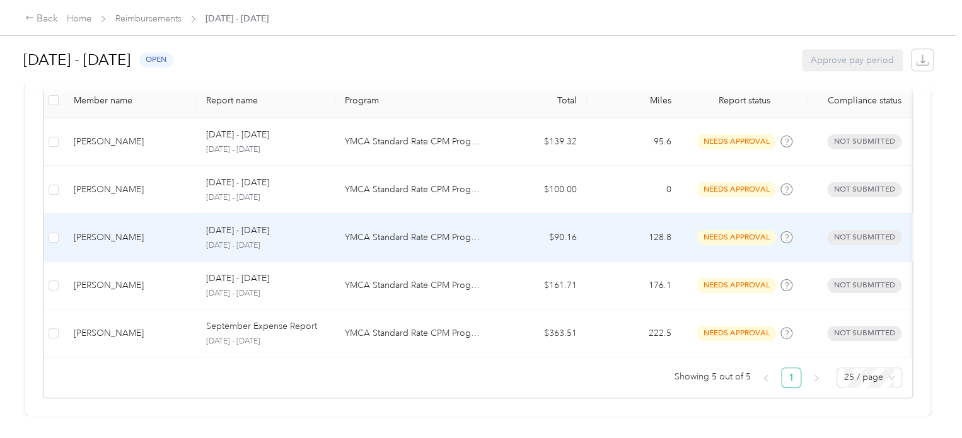
click at [151, 241] on td "[PERSON_NAME]" at bounding box center [130, 238] width 132 height 48
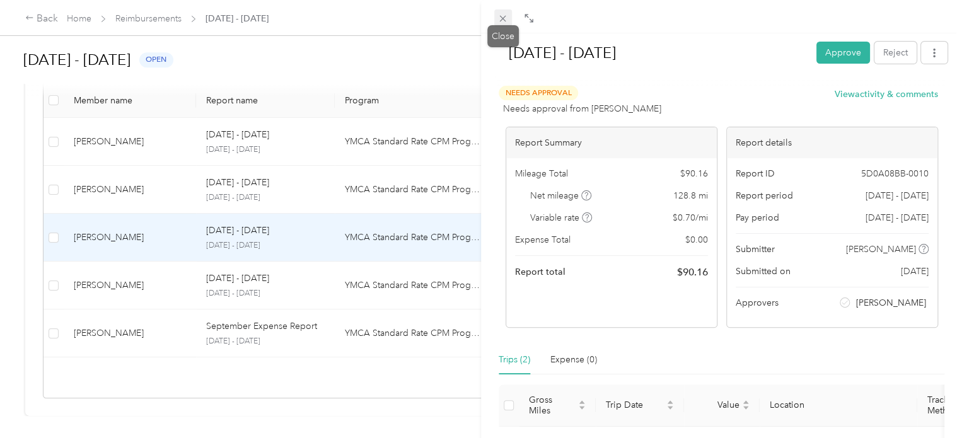
click at [503, 18] on icon at bounding box center [503, 19] width 6 height 6
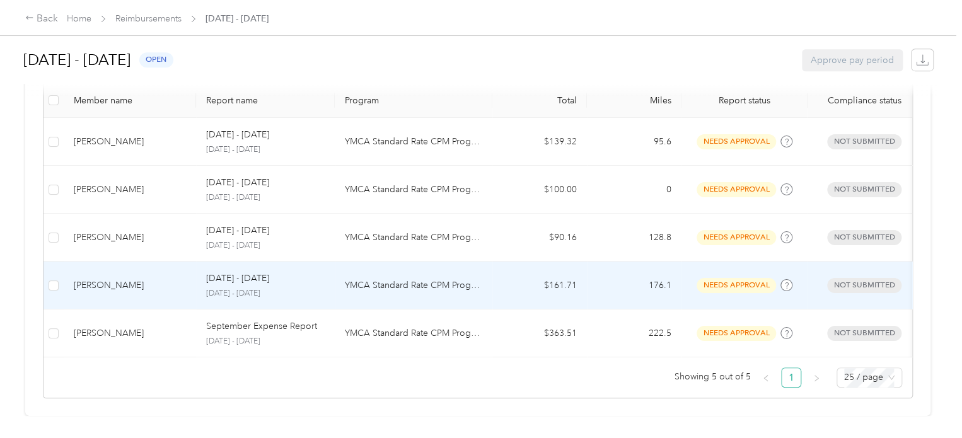
click at [296, 290] on td "[DATE] - [DATE] [DATE] - [DATE]" at bounding box center [265, 286] width 139 height 48
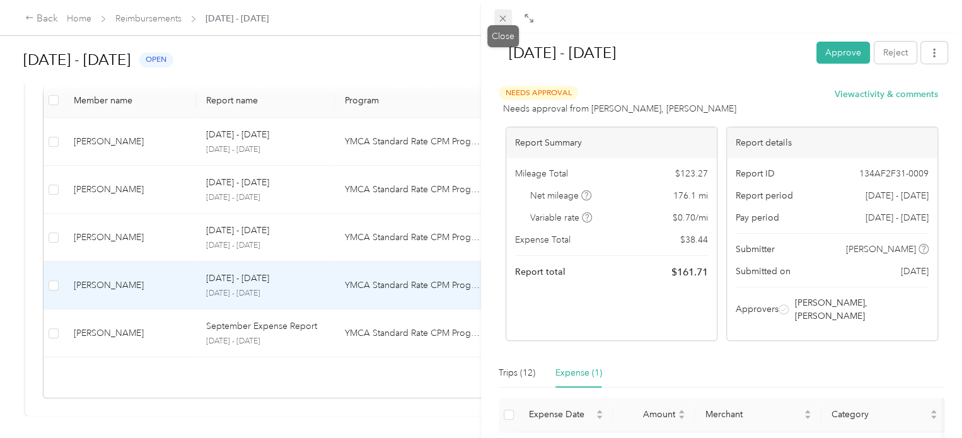
click at [500, 15] on icon at bounding box center [502, 18] width 11 height 11
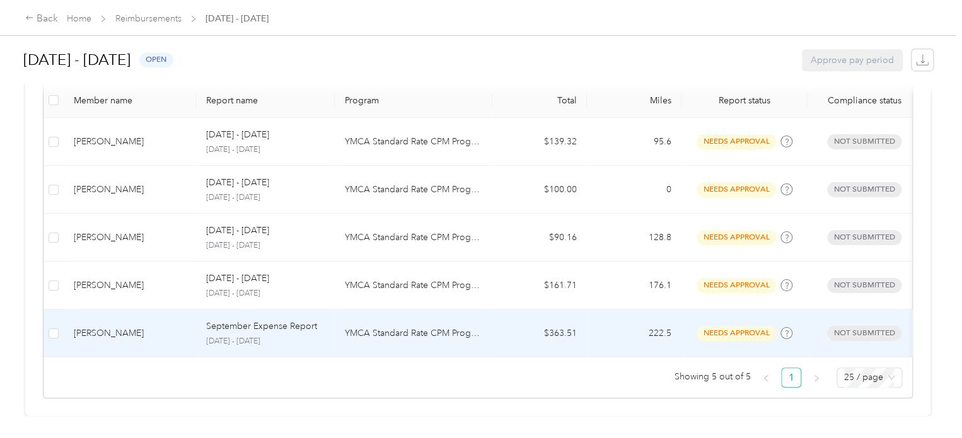
click at [370, 330] on p "YMCA Standard Rate CPM Program" at bounding box center [413, 334] width 137 height 14
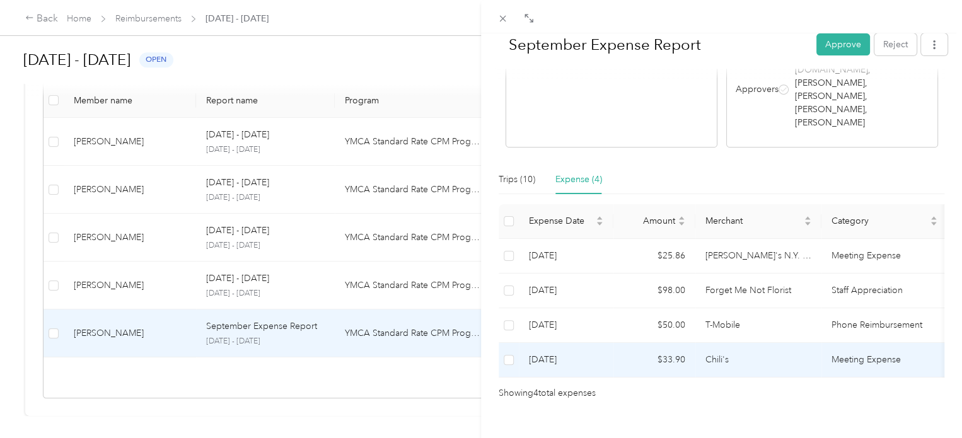
scroll to position [267, 0]
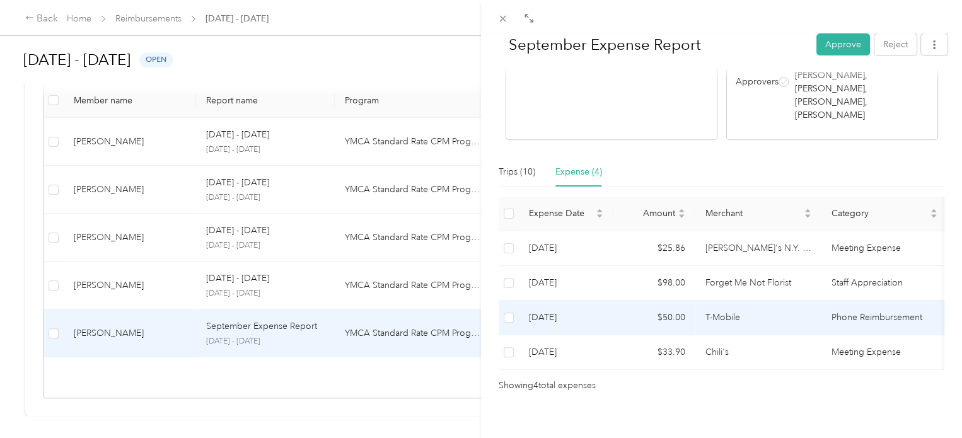
click at [858, 301] on td "Phone Reimbursement" at bounding box center [884, 318] width 126 height 35
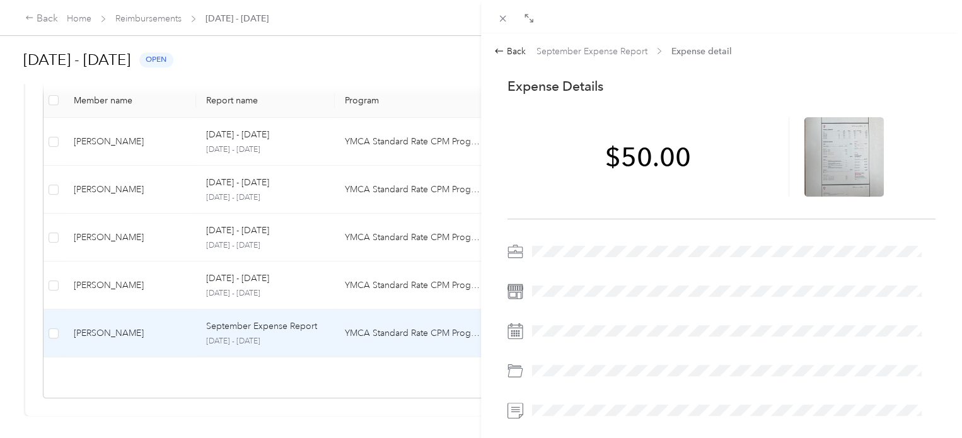
scroll to position [0, 0]
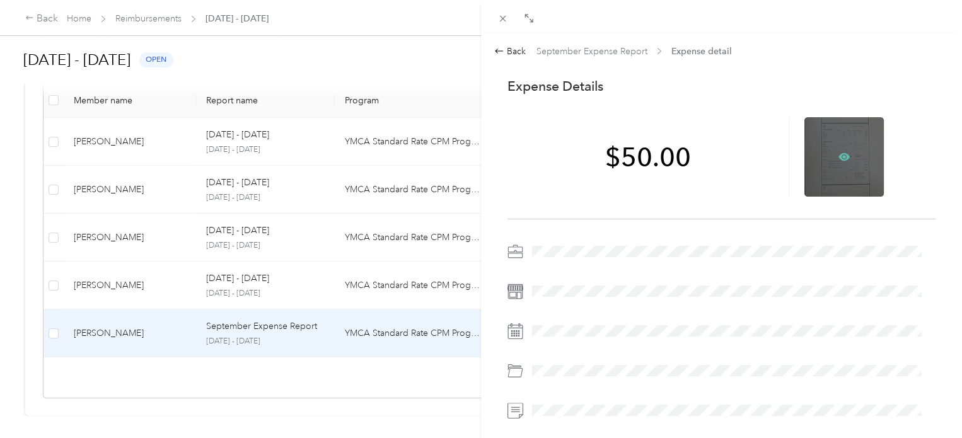
click at [838, 153] on icon at bounding box center [843, 157] width 11 height 8
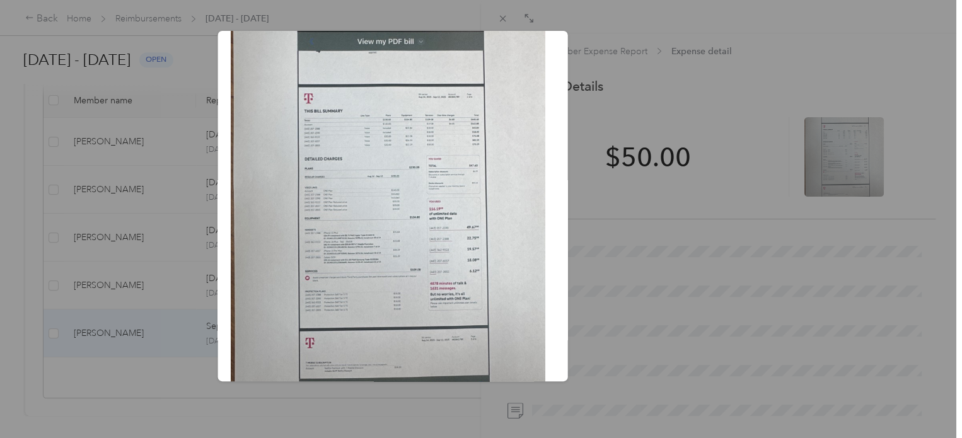
scroll to position [171, 5]
click at [714, 211] on div "Sep_30__2025.jpeg?X-Amz-Expires=600&X-Amz-Date=20251001T125638Z&X-Amz-Algorithm…" at bounding box center [656, 208] width 350 height 354
click at [499, 15] on div at bounding box center [481, 219] width 962 height 438
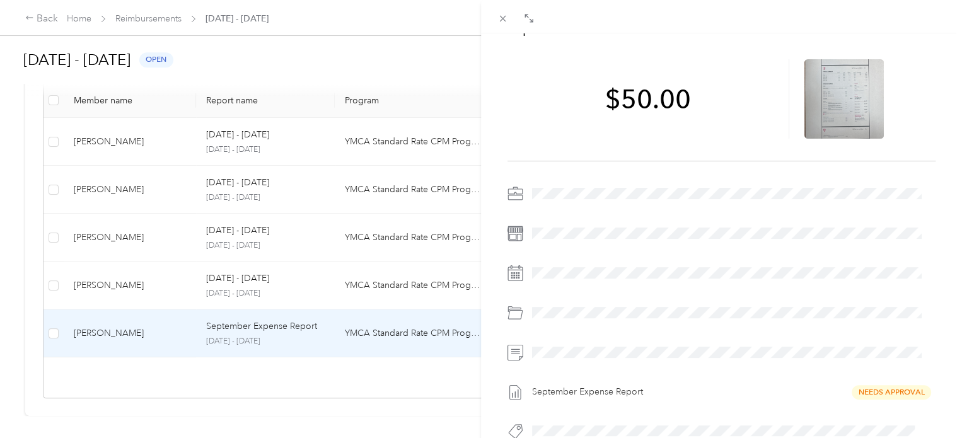
scroll to position [0, 0]
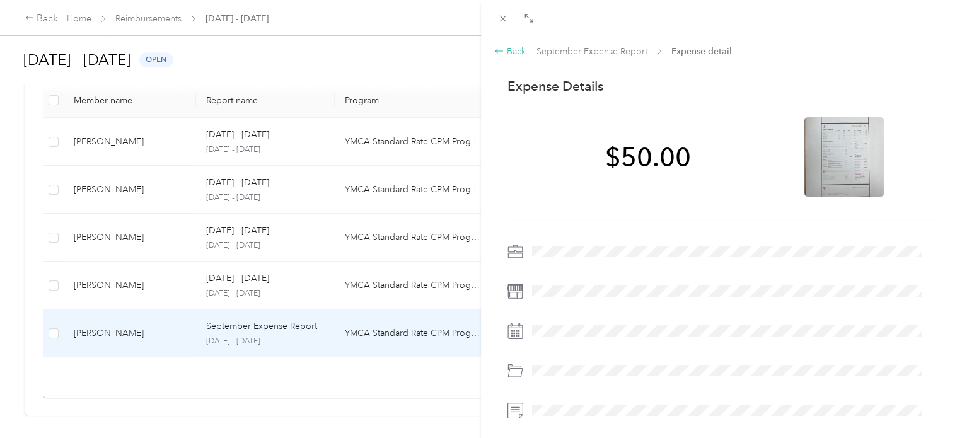
click at [517, 48] on div "Back" at bounding box center [510, 51] width 32 height 13
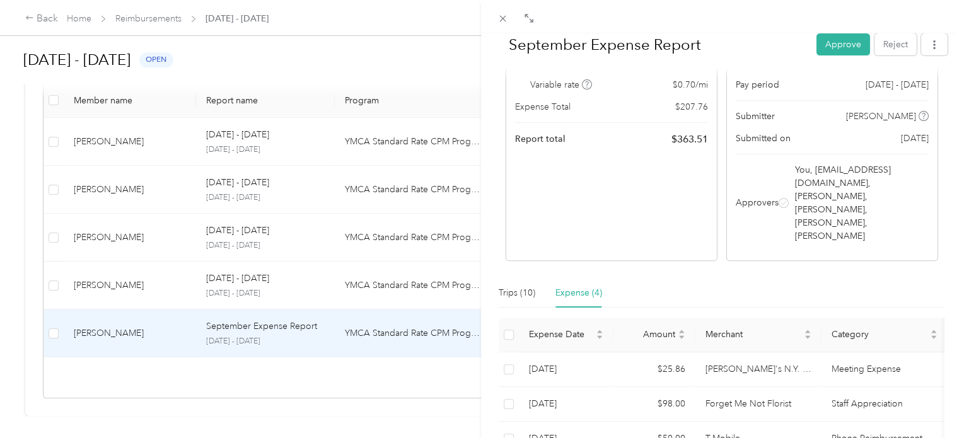
scroll to position [240, 0]
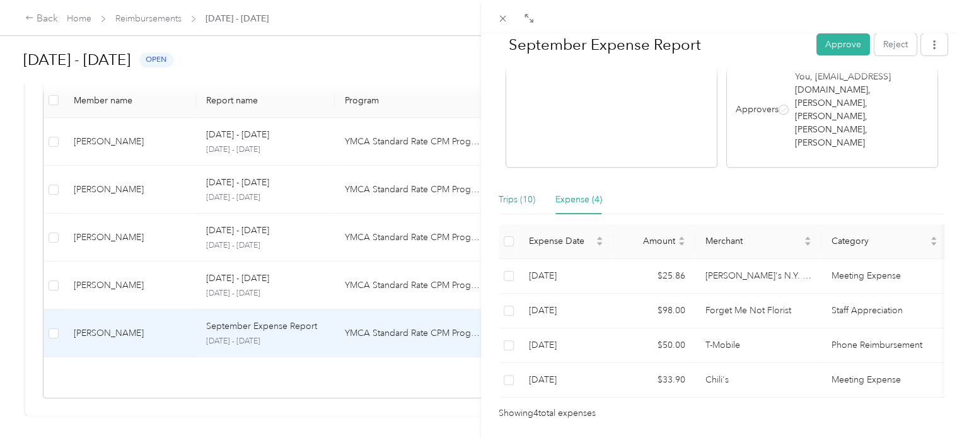
click at [509, 193] on div "Trips (10)" at bounding box center [517, 200] width 37 height 14
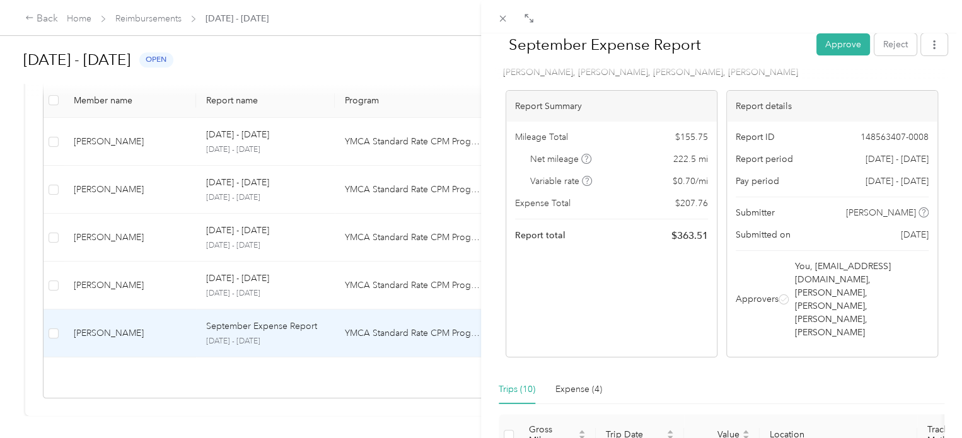
scroll to position [0, 0]
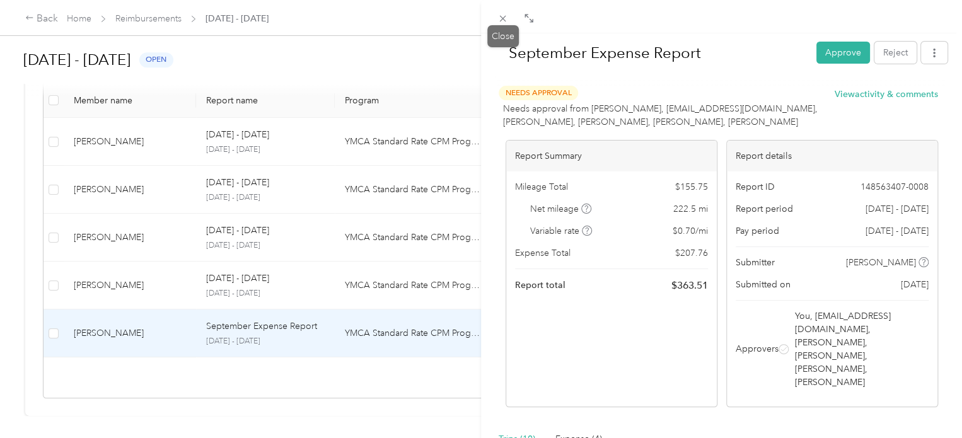
click at [502, 22] on icon at bounding box center [502, 18] width 11 height 11
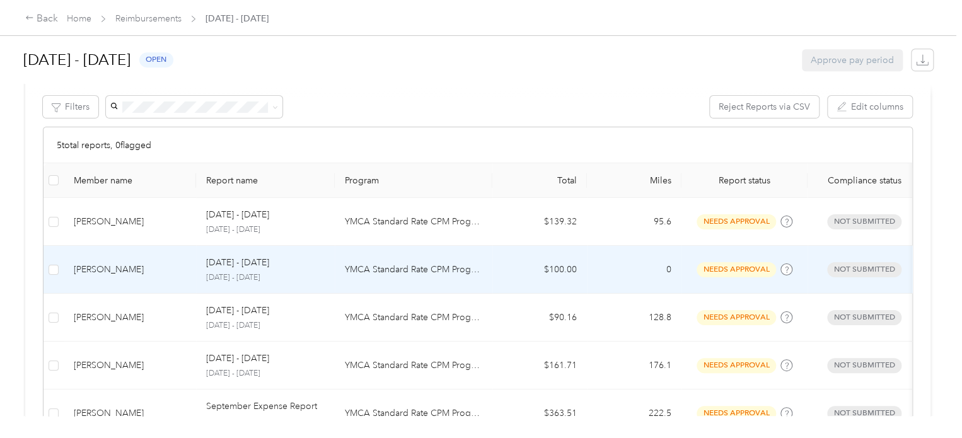
scroll to position [253, 0]
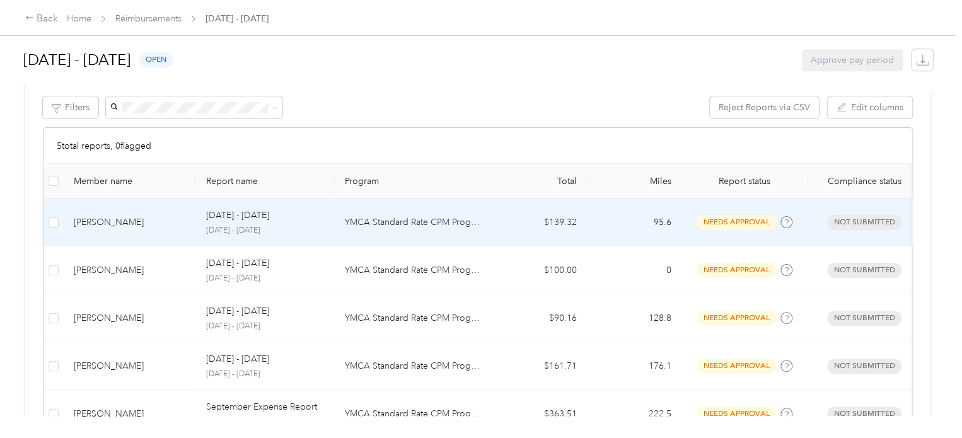
click at [136, 219] on div "[PERSON_NAME]" at bounding box center [130, 223] width 112 height 14
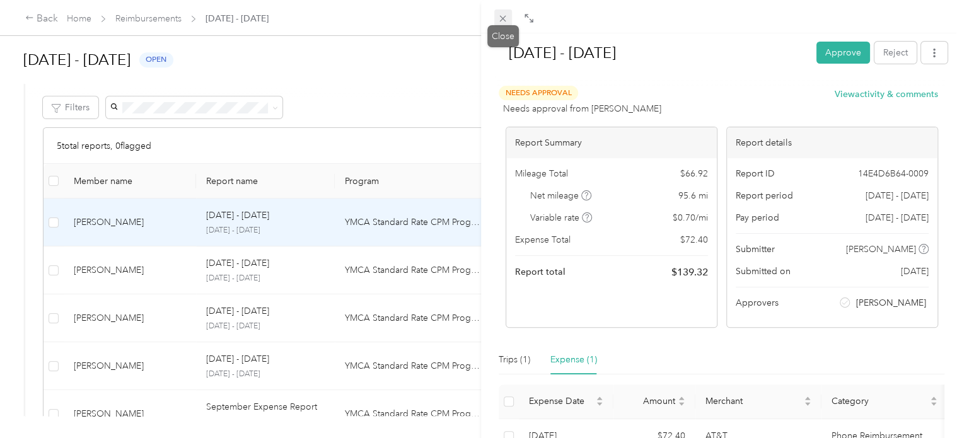
click at [498, 17] on icon at bounding box center [502, 18] width 11 height 11
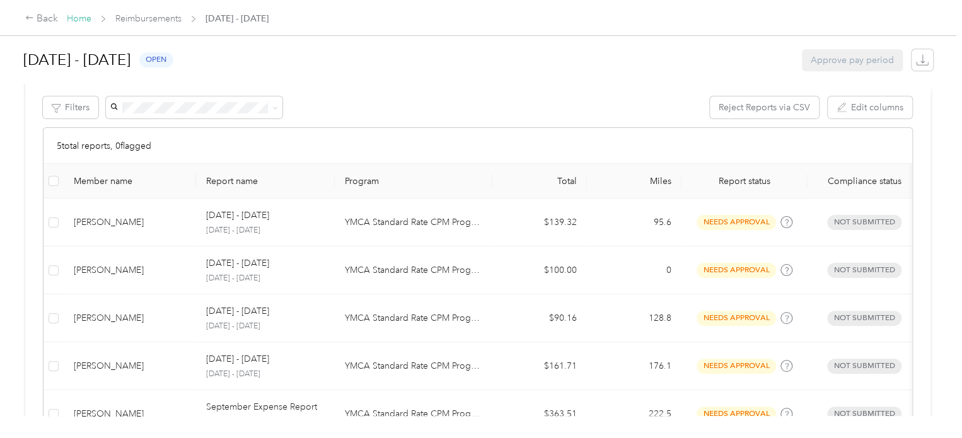
click at [71, 20] on link "Home" at bounding box center [79, 18] width 25 height 11
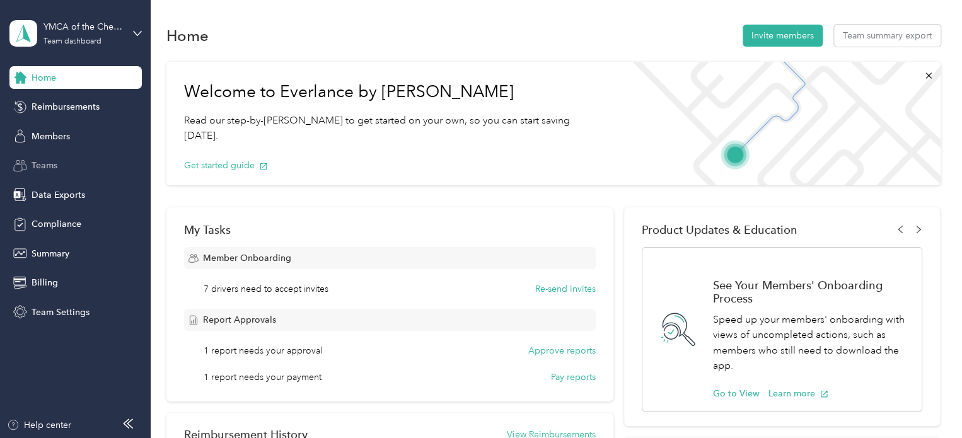
click at [39, 168] on span "Teams" at bounding box center [45, 165] width 26 height 13
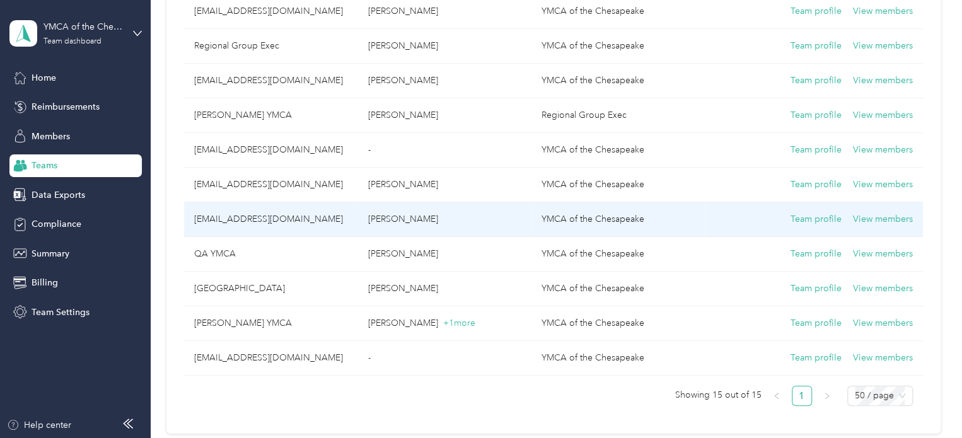
scroll to position [343, 0]
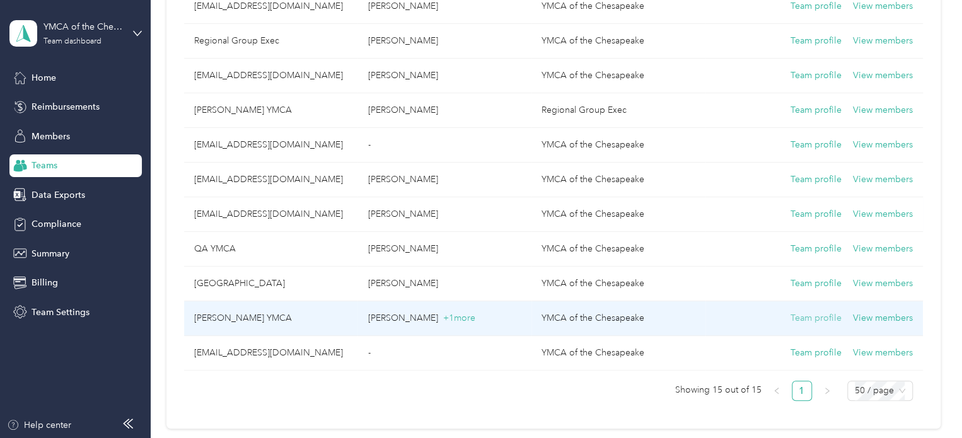
click at [835, 317] on button "Team profile" at bounding box center [815, 318] width 51 height 14
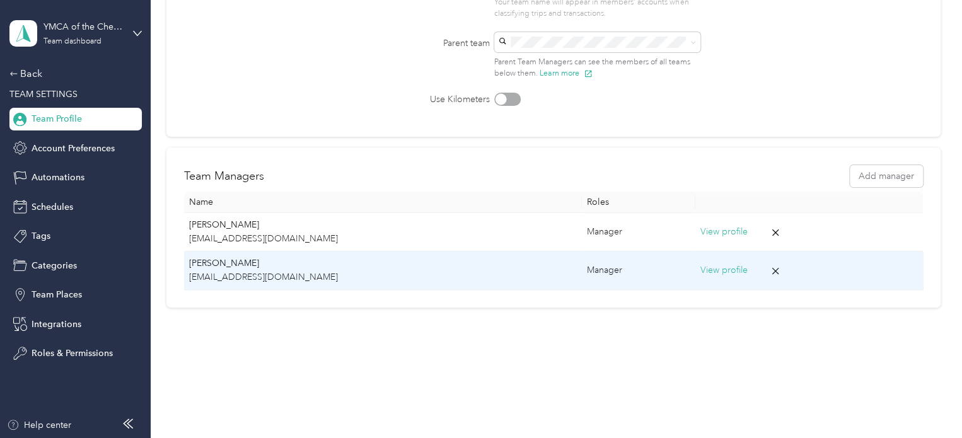
scroll to position [173, 0]
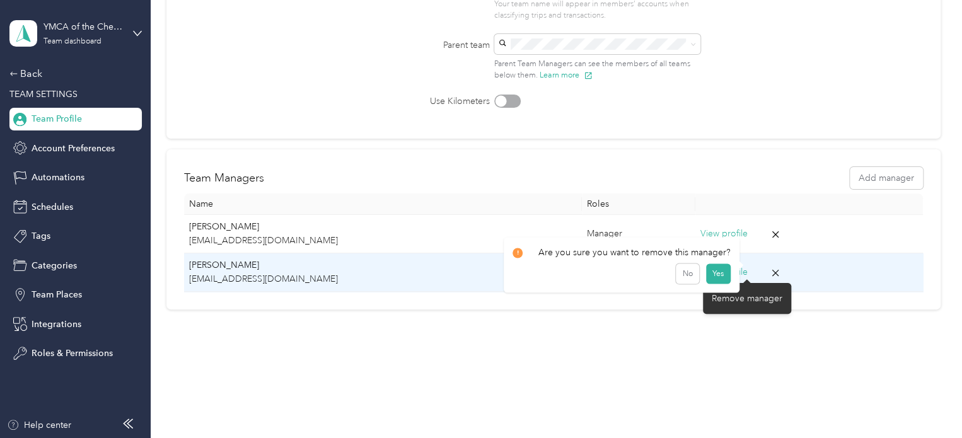
click at [772, 274] on icon at bounding box center [775, 273] width 6 height 6
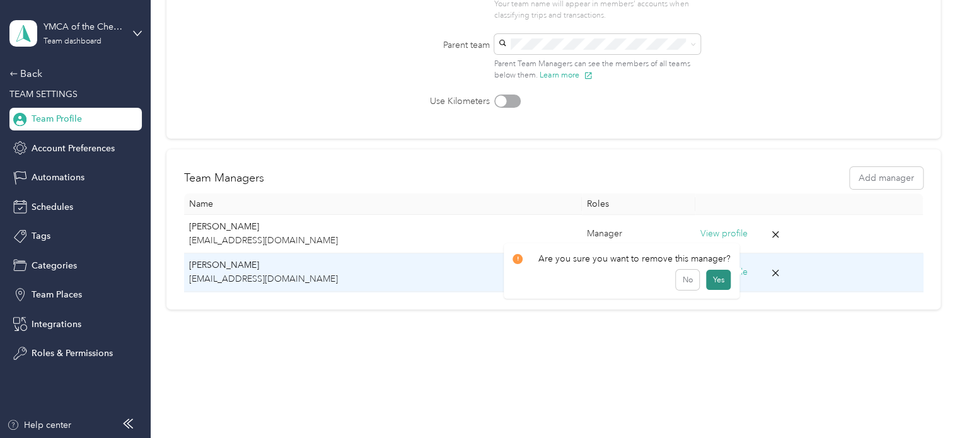
click at [711, 280] on button "Yes" at bounding box center [718, 280] width 25 height 20
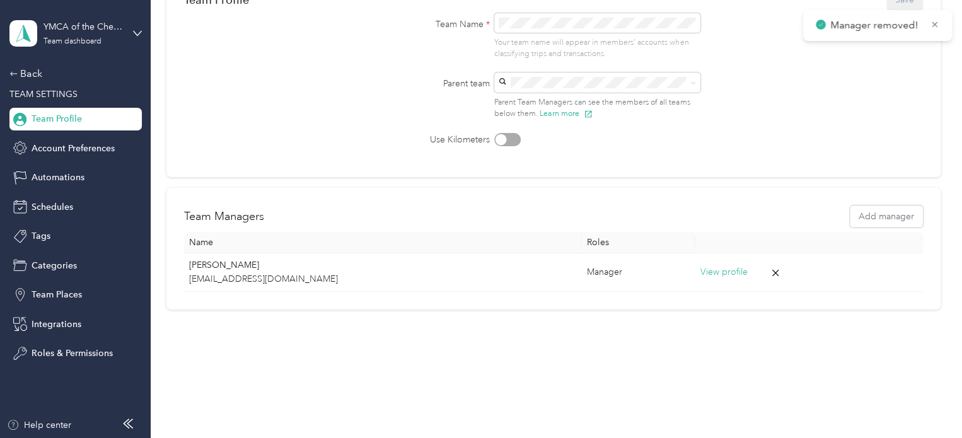
scroll to position [0, 0]
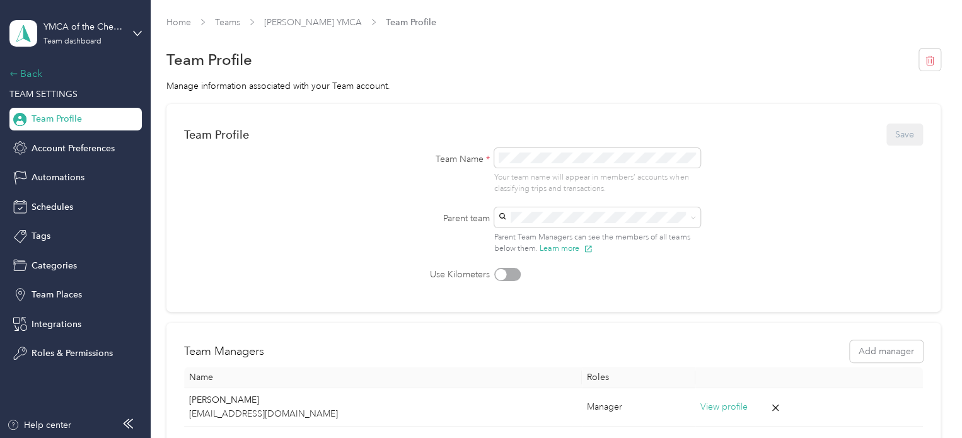
click at [35, 72] on div "Back" at bounding box center [72, 73] width 126 height 15
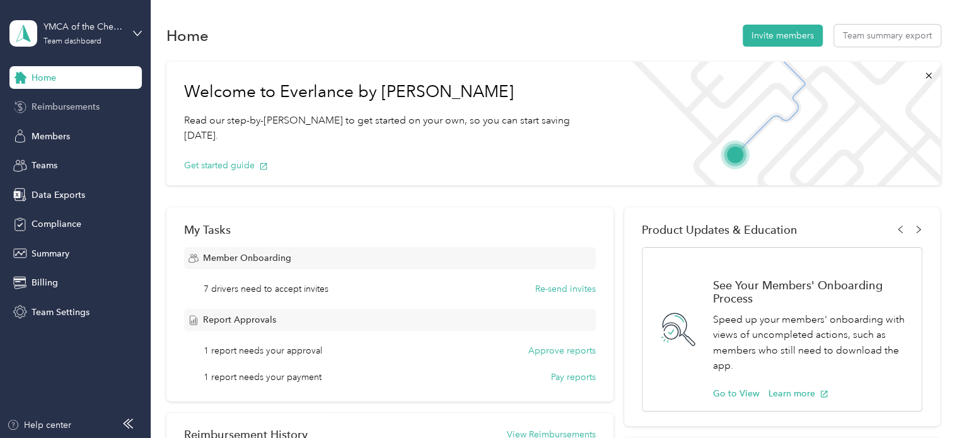
click at [79, 111] on span "Reimbursements" at bounding box center [66, 106] width 68 height 13
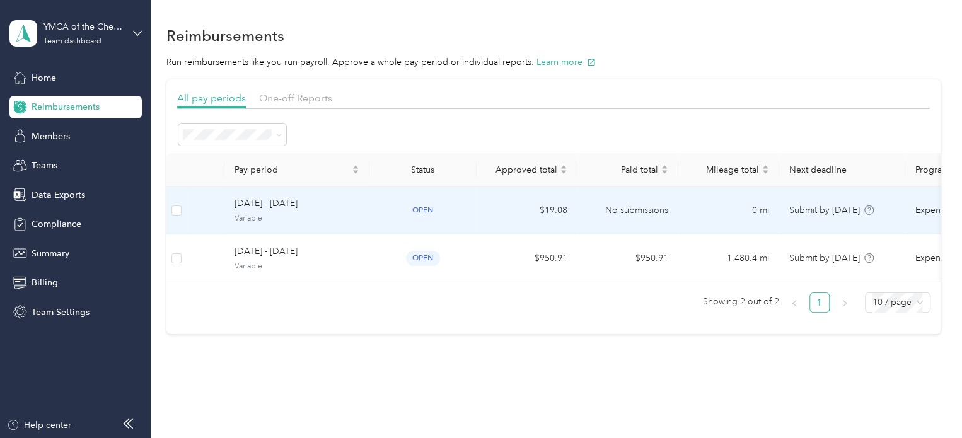
click at [346, 216] on span "Variable" at bounding box center [296, 218] width 125 height 11
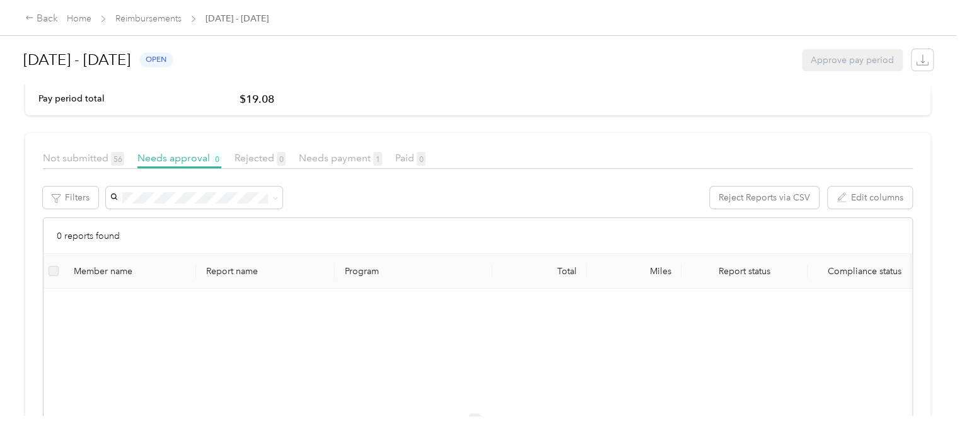
scroll to position [168, 0]
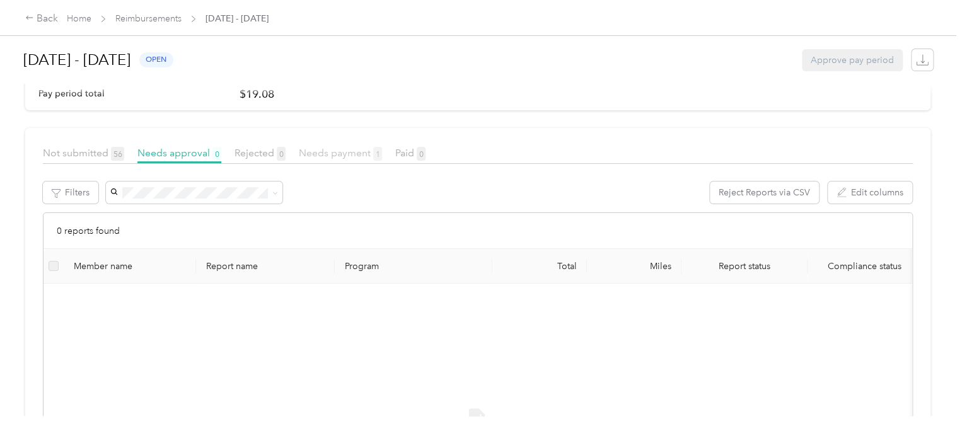
click at [338, 153] on span "Needs payment 1" at bounding box center [340, 153] width 83 height 12
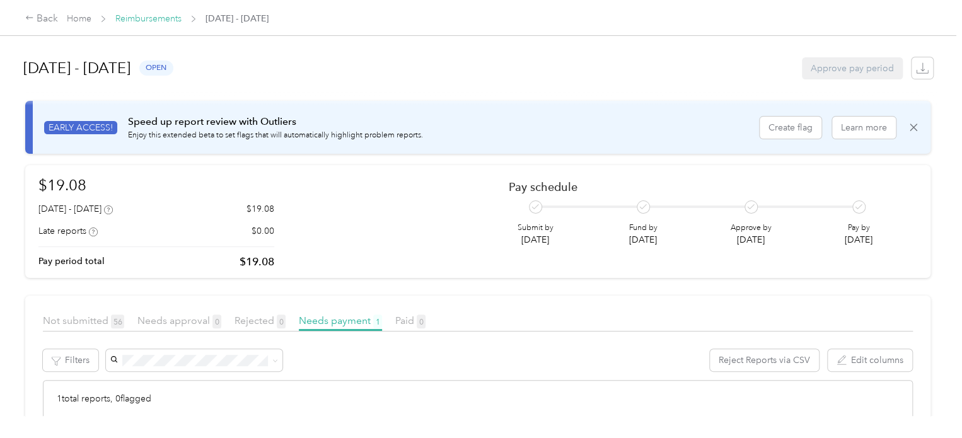
click at [146, 18] on link "Reimbursements" at bounding box center [148, 18] width 66 height 11
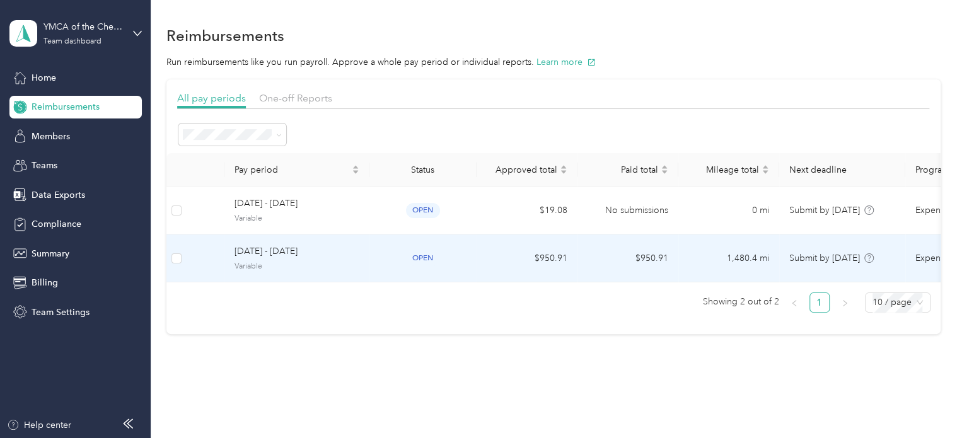
click at [523, 238] on td "$950.91" at bounding box center [527, 258] width 101 height 48
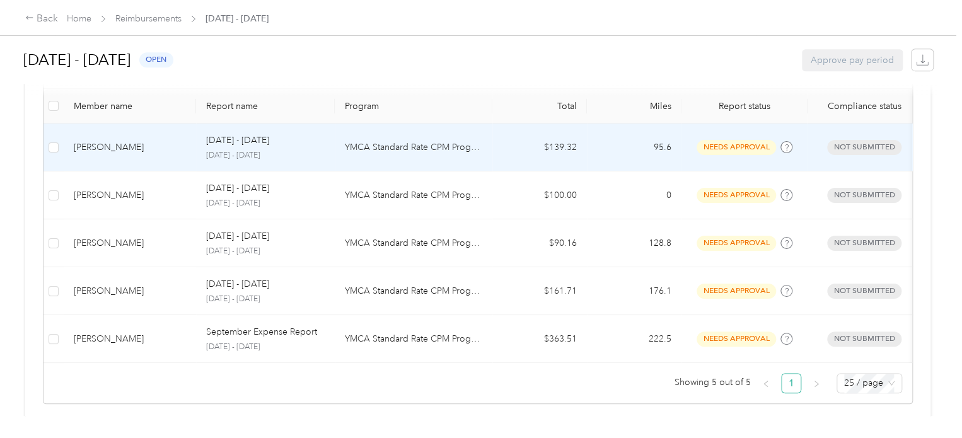
scroll to position [328, 0]
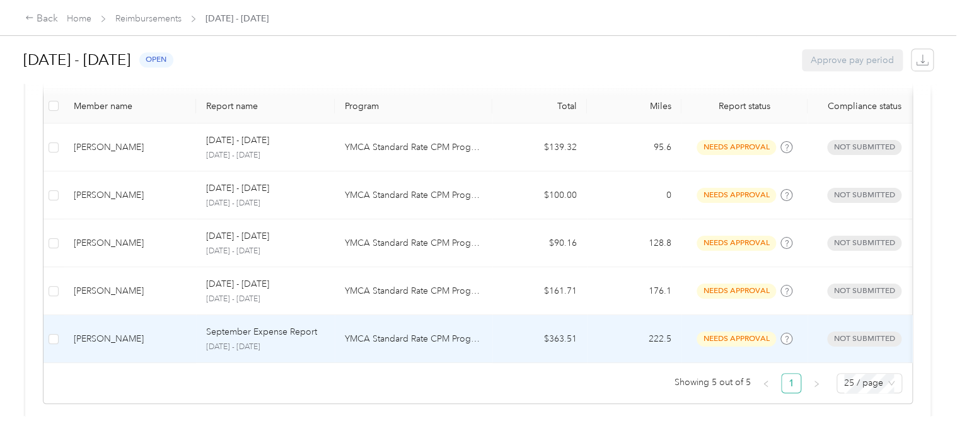
click at [400, 339] on p "YMCA Standard Rate CPM Program" at bounding box center [413, 339] width 137 height 14
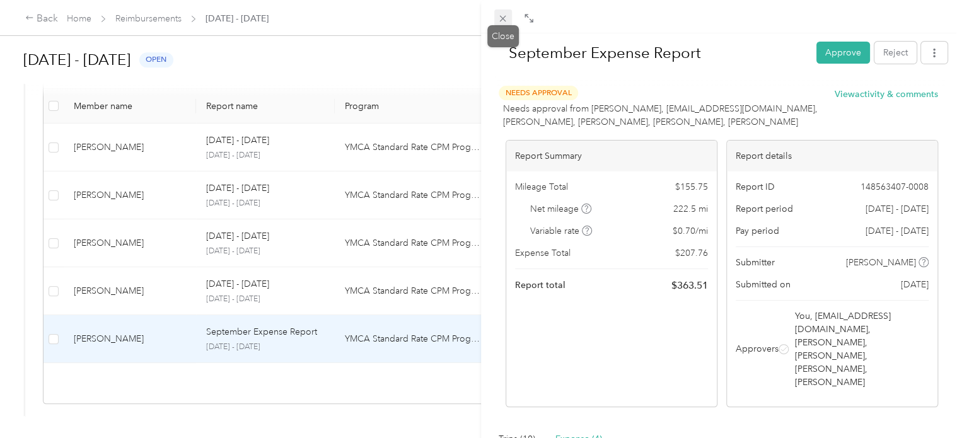
click at [509, 21] on span at bounding box center [503, 18] width 18 height 18
